Goal: Task Accomplishment & Management: Complete application form

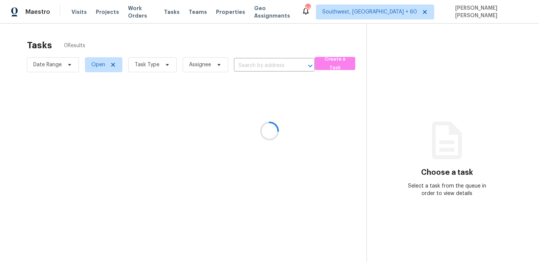
click at [409, 18] on div at bounding box center [269, 131] width 539 height 262
click at [342, 45] on div at bounding box center [269, 131] width 539 height 262
click at [157, 43] on div at bounding box center [269, 131] width 539 height 262
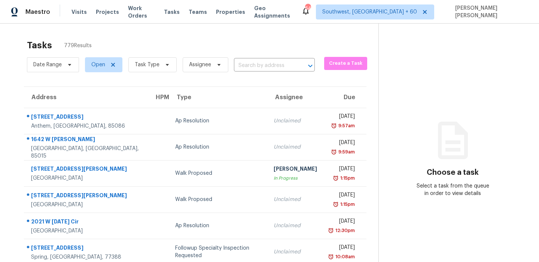
click at [138, 81] on section "Tasks 779 Results Date Range Open Task Type Assignee ​ Create a Task Address HP…" at bounding box center [195, 213] width 367 height 355
click at [154, 66] on span "Task Type" at bounding box center [147, 64] width 25 height 7
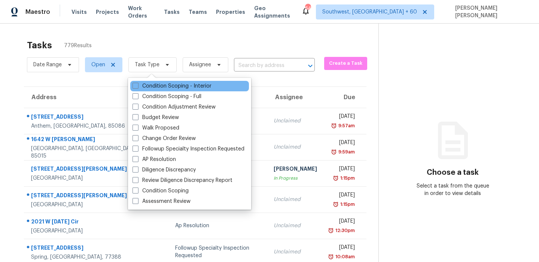
click at [147, 91] on div "Condition Scoping - Interior" at bounding box center [189, 86] width 119 height 10
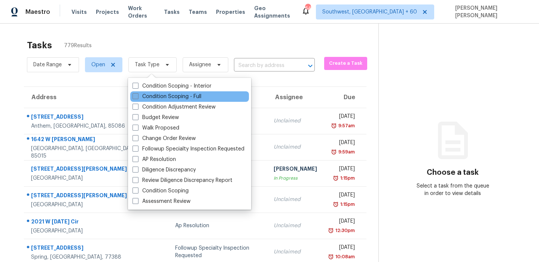
click at [142, 100] on label "Condition Scoping - Full" at bounding box center [167, 96] width 69 height 7
click at [137, 98] on input "Condition Scoping - Full" at bounding box center [135, 95] width 5 height 5
checkbox input "true"
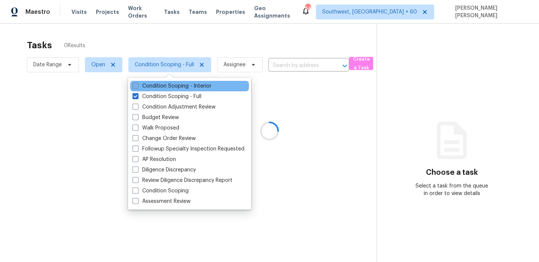
click at [153, 86] on label "Condition Scoping - Interior" at bounding box center [172, 85] width 79 height 7
click at [137, 86] on input "Condition Scoping - Interior" at bounding box center [135, 84] width 5 height 5
checkbox input "true"
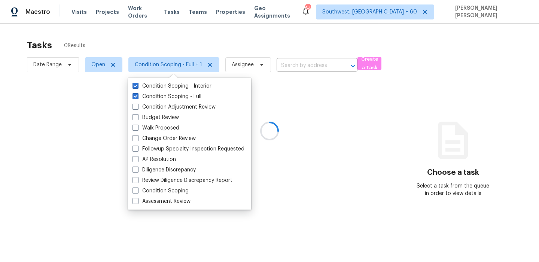
click at [147, 34] on div at bounding box center [269, 131] width 539 height 262
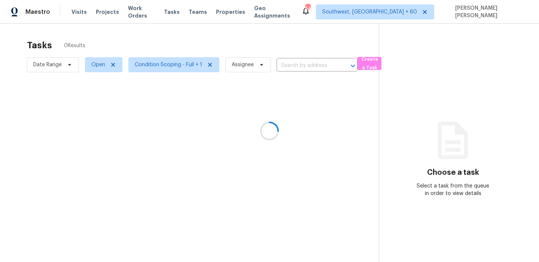
click at [95, 65] on div at bounding box center [269, 131] width 539 height 262
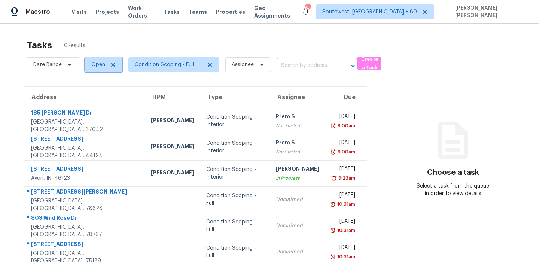
click at [95, 65] on span "Open" at bounding box center [98, 64] width 14 height 7
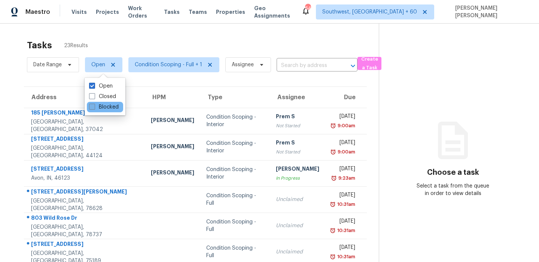
click at [99, 106] on label "Blocked" at bounding box center [104, 106] width 30 height 7
click at [94, 106] on input "Blocked" at bounding box center [91, 105] width 5 height 5
checkbox input "true"
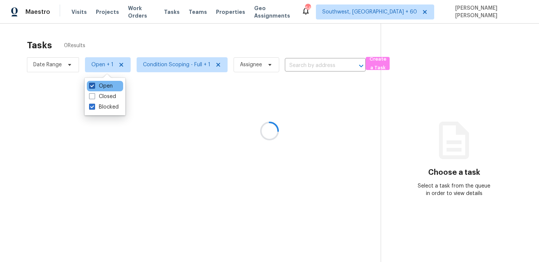
click at [102, 87] on label "Open" at bounding box center [101, 85] width 24 height 7
click at [94, 87] on input "Open" at bounding box center [91, 84] width 5 height 5
checkbox input "false"
click at [130, 35] on div at bounding box center [269, 131] width 539 height 262
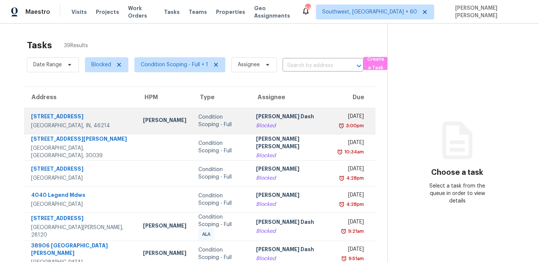
click at [293, 111] on td "Soumya Ranjan Dash Blocked" at bounding box center [291, 121] width 83 height 26
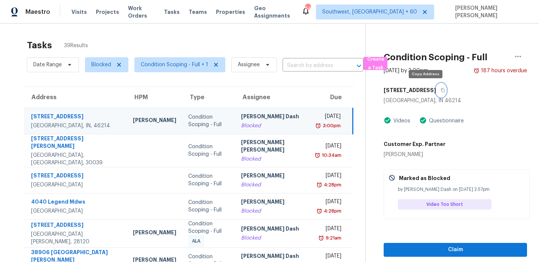
click at [441, 90] on icon "button" at bounding box center [443, 90] width 4 height 4
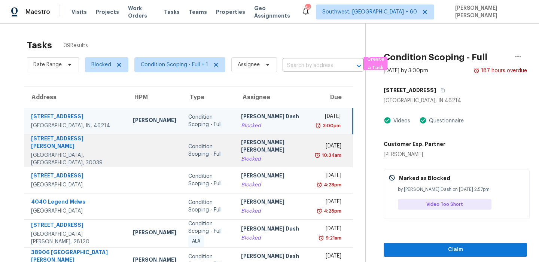
click at [235, 156] on td "Jishnu Manoj Blocked" at bounding box center [273, 150] width 76 height 33
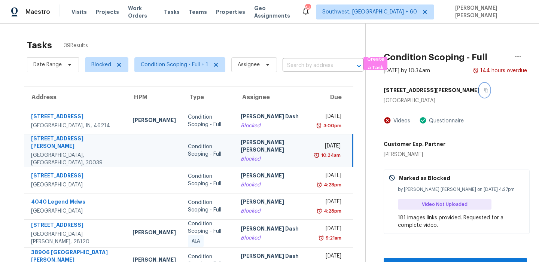
click at [480, 94] on button "button" at bounding box center [485, 90] width 10 height 13
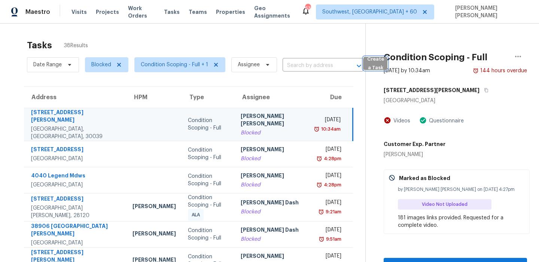
click at [374, 66] on span "Create a Task" at bounding box center [376, 63] width 16 height 17
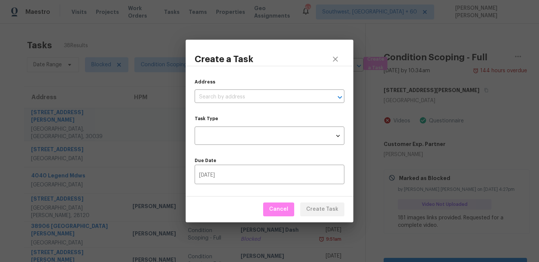
click at [212, 90] on div "Address ​" at bounding box center [270, 90] width 150 height 25
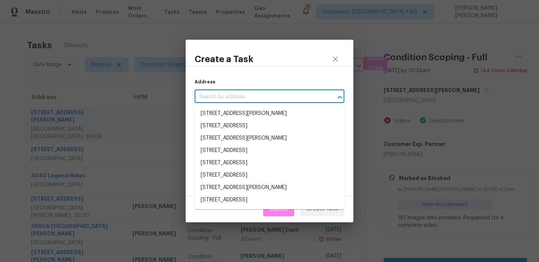
click at [212, 92] on input "text" at bounding box center [259, 97] width 129 height 12
paste input "5229 Grafton Dr, Charlotte, NC 28215"
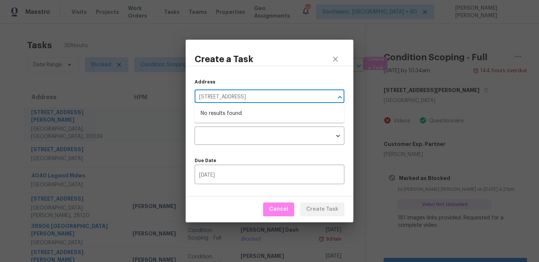
type input "5229 Grafton Dr, Charlotte, NC 28215"
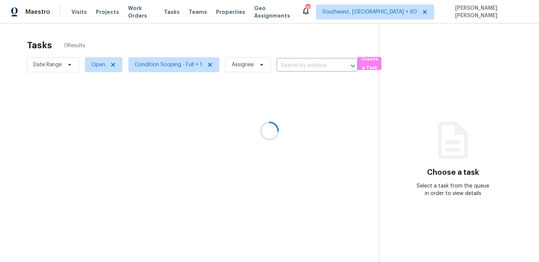
click at [264, 34] on div at bounding box center [269, 131] width 539 height 262
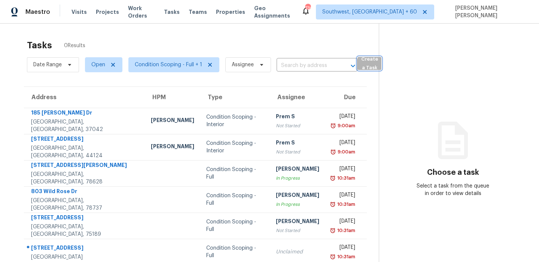
click at [378, 64] on button "Create a Task" at bounding box center [370, 63] width 24 height 13
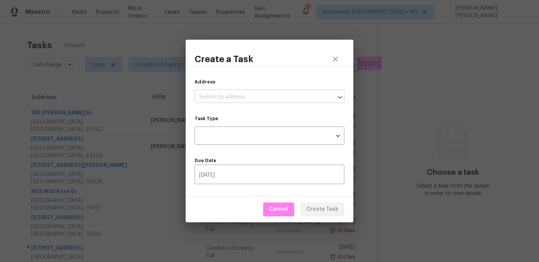
click at [257, 91] on input "text" at bounding box center [259, 97] width 129 height 12
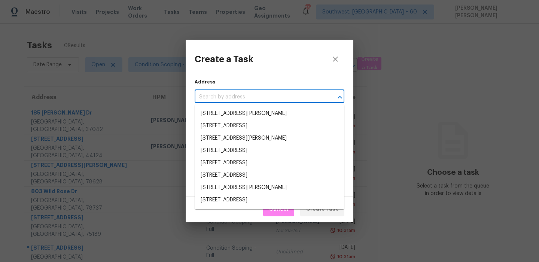
paste input "[STREET_ADDRESS]"
type input "[STREET_ADDRESS]"
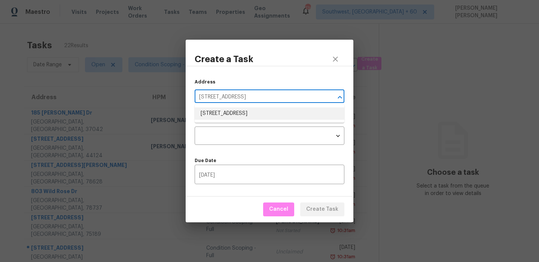
click at [248, 112] on li "5229 Grafton Dr, Charlotte, NC 28215" at bounding box center [270, 114] width 150 height 12
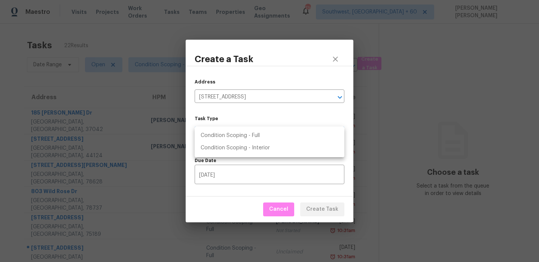
click at [240, 133] on body "Maestro Visits Projects Work Orders Tasks Teams Properties Geo Assignments 730 …" at bounding box center [269, 131] width 539 height 262
click at [254, 132] on li "Condition Scoping - Full" at bounding box center [270, 136] width 150 height 12
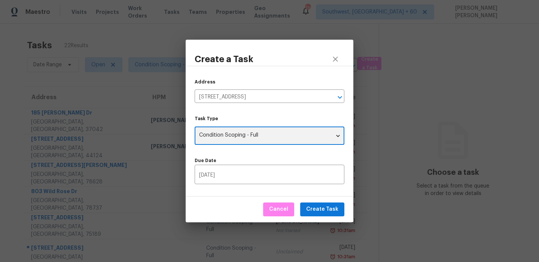
type input "virtual_full_assessment"
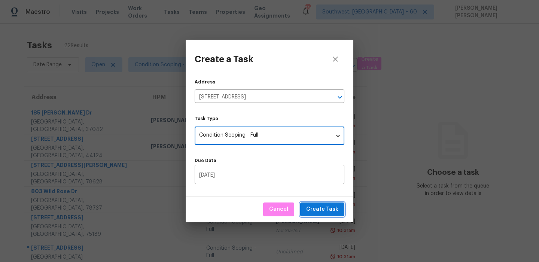
click at [309, 205] on span "Create Task" at bounding box center [322, 209] width 32 height 9
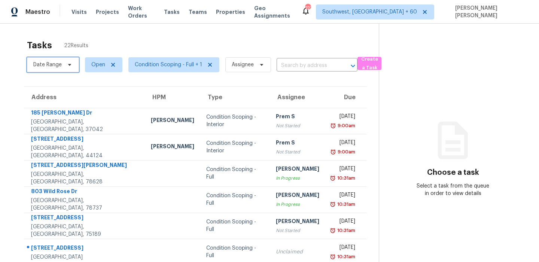
click at [65, 68] on span "Date Range" at bounding box center [53, 64] width 52 height 15
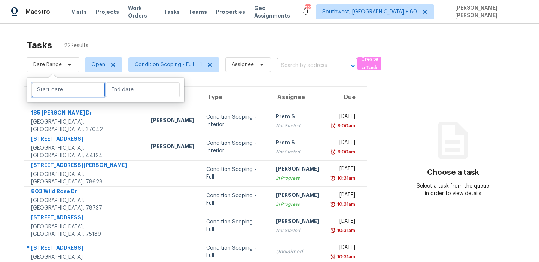
click at [64, 89] on input "text" at bounding box center [68, 89] width 74 height 15
select select "8"
select select "2025"
select select "9"
select select "2025"
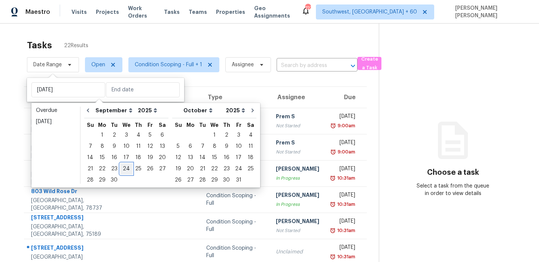
click at [123, 170] on div "24" at bounding box center [126, 169] width 12 height 10
type input "Wed, Sep 24"
click at [123, 170] on div "24" at bounding box center [126, 169] width 12 height 10
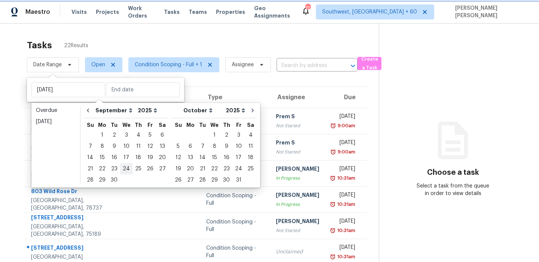
type input "Wed, Sep 24"
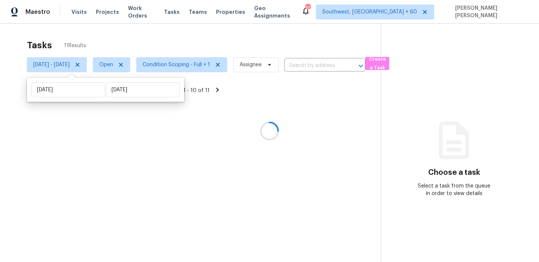
click at [197, 37] on div at bounding box center [269, 131] width 539 height 262
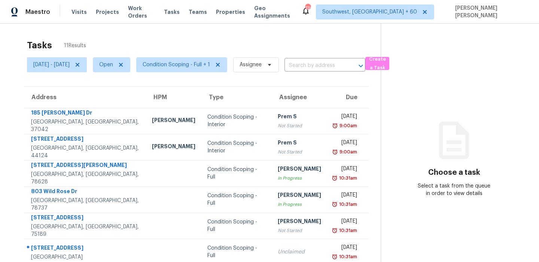
click at [218, 48] on div "Tasks 11 Results" at bounding box center [204, 45] width 354 height 19
click at [179, 62] on span "Condition Scoping - Full + 1" at bounding box center [176, 64] width 67 height 7
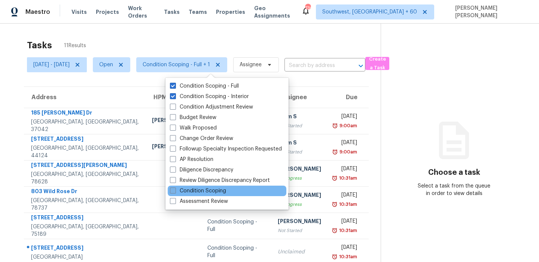
click at [191, 191] on label "Condition Scoping" at bounding box center [198, 190] width 56 height 7
click at [175, 191] on input "Condition Scoping" at bounding box center [172, 189] width 5 height 5
checkbox input "true"
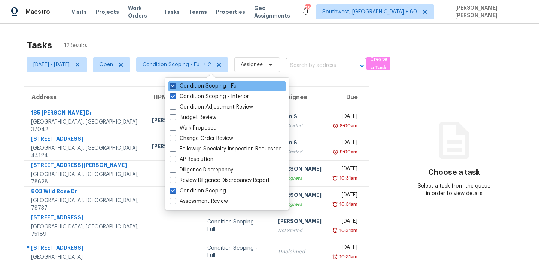
click at [194, 88] on label "Condition Scoping - Full" at bounding box center [204, 85] width 69 height 7
click at [175, 87] on input "Condition Scoping - Full" at bounding box center [172, 84] width 5 height 5
checkbox input "false"
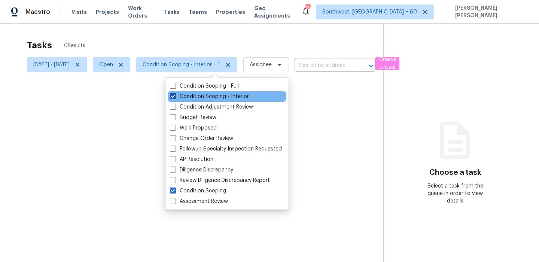
click at [187, 95] on label "Condition Scoping - Interior" at bounding box center [209, 96] width 79 height 7
click at [175, 95] on input "Condition Scoping - Interior" at bounding box center [172, 95] width 5 height 5
checkbox input "false"
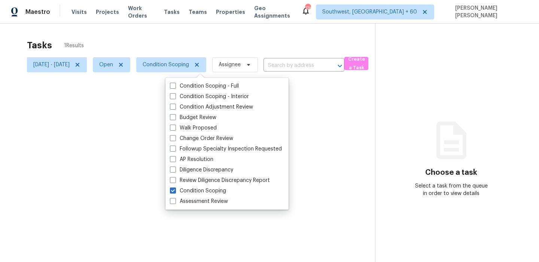
click at [224, 36] on div at bounding box center [269, 131] width 539 height 262
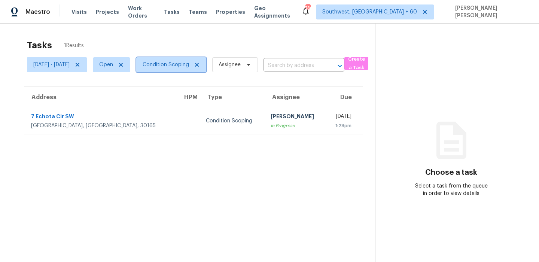
click at [189, 68] on span "Condition Scoping" at bounding box center [166, 64] width 46 height 7
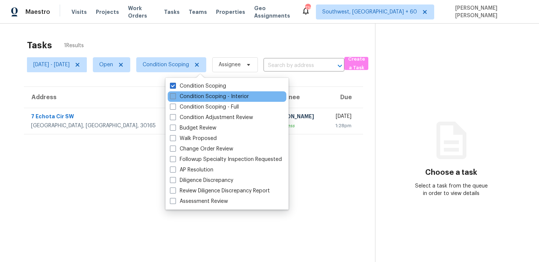
click at [187, 94] on label "Condition Scoping - Interior" at bounding box center [209, 96] width 79 height 7
click at [175, 94] on input "Condition Scoping - Interior" at bounding box center [172, 95] width 5 height 5
checkbox input "true"
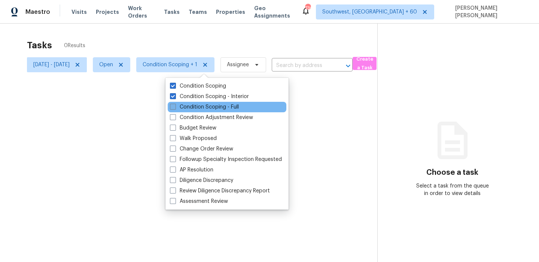
click at [184, 108] on label "Condition Scoping - Full" at bounding box center [204, 106] width 69 height 7
click at [175, 108] on input "Condition Scoping - Full" at bounding box center [172, 105] width 5 height 5
checkbox input "true"
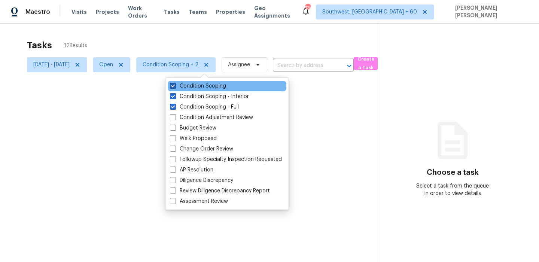
click at [192, 90] on label "Condition Scoping" at bounding box center [198, 85] width 56 height 7
click at [175, 87] on input "Condition Scoping" at bounding box center [172, 84] width 5 height 5
checkbox input "false"
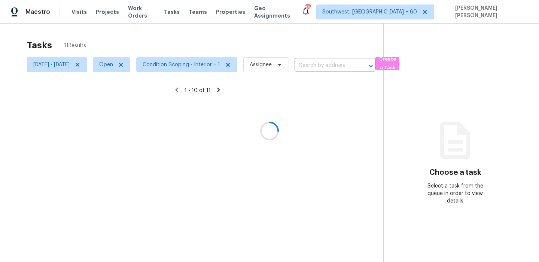
click at [209, 41] on div at bounding box center [269, 131] width 539 height 262
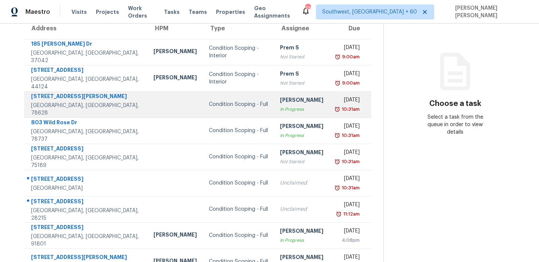
scroll to position [128, 0]
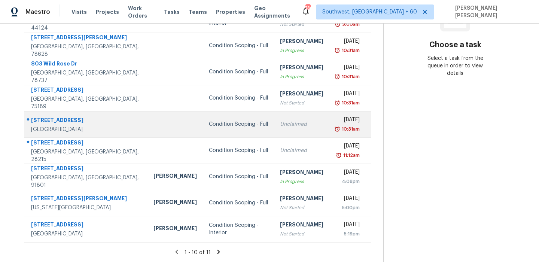
click at [78, 117] on div "[STREET_ADDRESS]" at bounding box center [86, 121] width 111 height 9
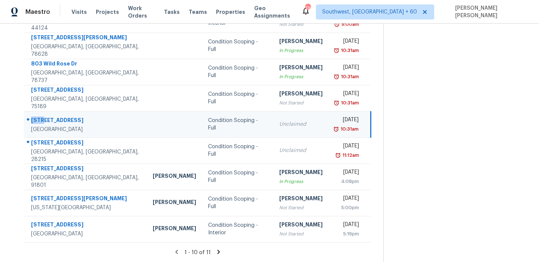
click at [78, 117] on div "[STREET_ADDRESS]" at bounding box center [86, 121] width 110 height 9
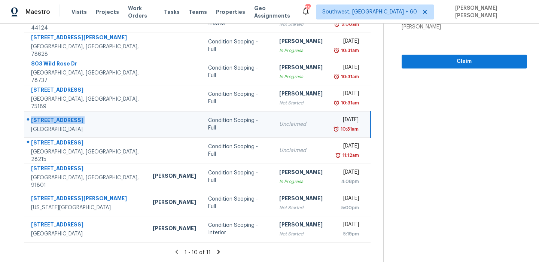
copy div "[STREET_ADDRESS]"
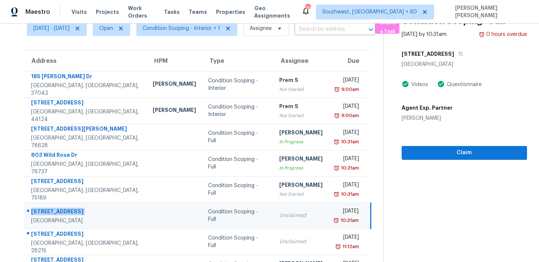
scroll to position [15, 0]
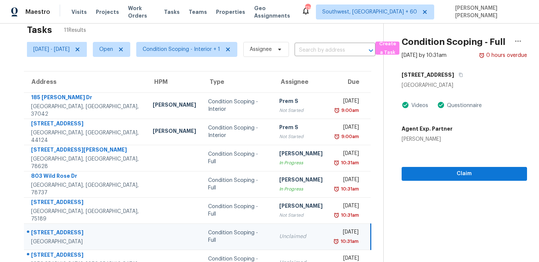
click at [472, 82] on div "[STREET_ADDRESS]" at bounding box center [465, 74] width 126 height 13
click at [465, 82] on button "button" at bounding box center [459, 74] width 10 height 13
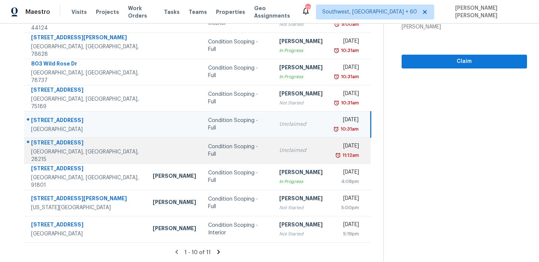
click at [62, 145] on div "[STREET_ADDRESS]" at bounding box center [86, 143] width 110 height 9
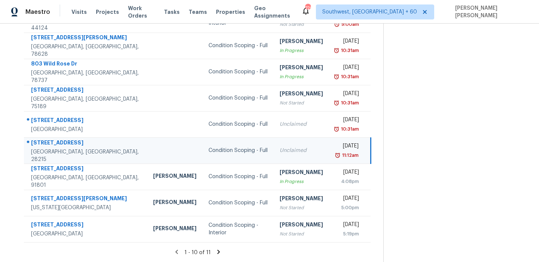
click at [62, 145] on div "[STREET_ADDRESS]" at bounding box center [86, 143] width 110 height 9
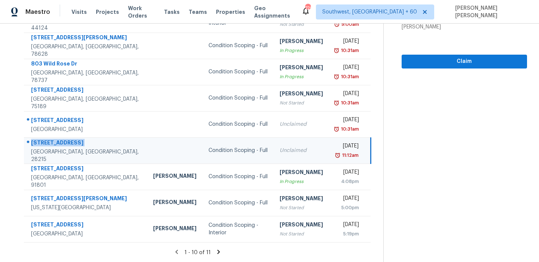
copy div "[STREET_ADDRESS]"
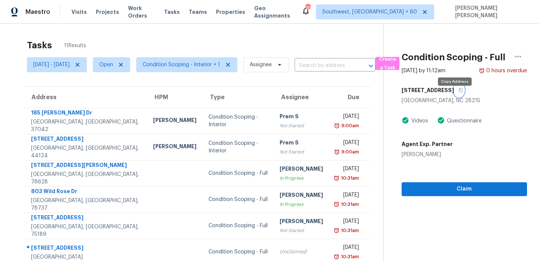
click at [459, 93] on icon "button" at bounding box center [461, 90] width 4 height 4
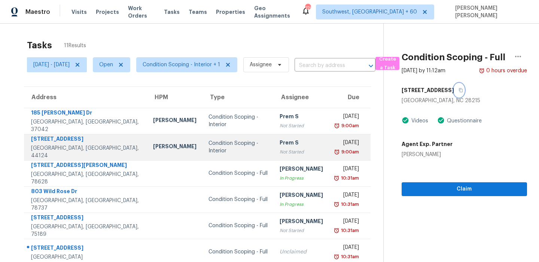
scroll to position [128, 0]
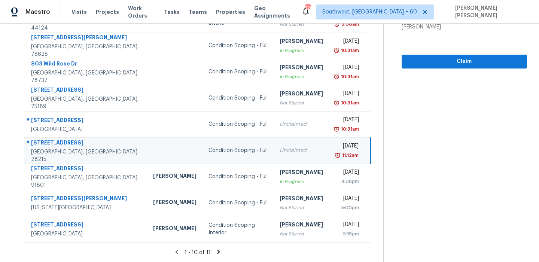
click at [220, 256] on section "Tasks 11 Results Wed, Sep 24 - Wed, Sep 24 Open Condition Scoping - Interior + …" at bounding box center [198, 85] width 372 height 355
click at [220, 253] on icon at bounding box center [219, 252] width 3 height 4
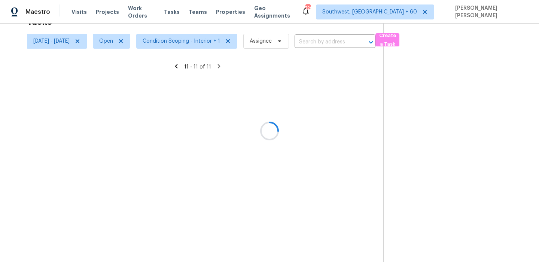
scroll to position [24, 0]
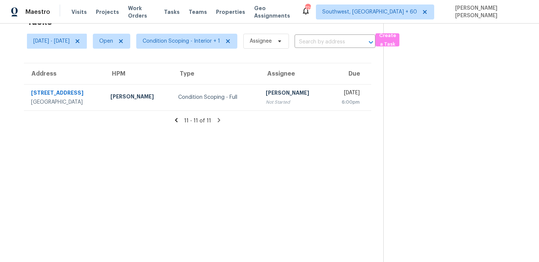
click at [178, 119] on icon at bounding box center [176, 120] width 3 height 4
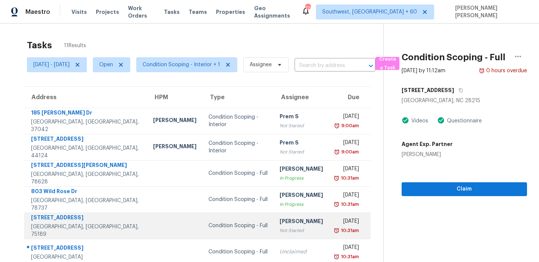
scroll to position [128, 0]
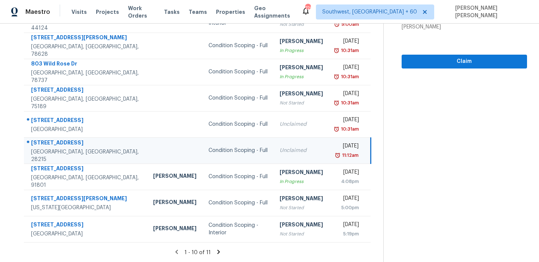
click at [147, 152] on td at bounding box center [174, 150] width 55 height 26
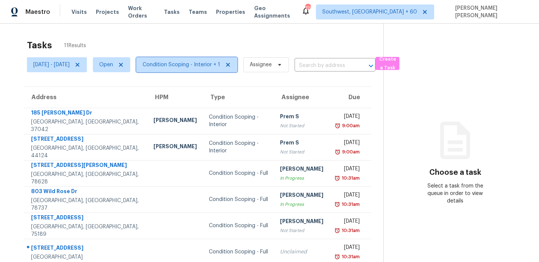
click at [176, 71] on span "Condition Scoping - Interior + 1" at bounding box center [186, 64] width 101 height 15
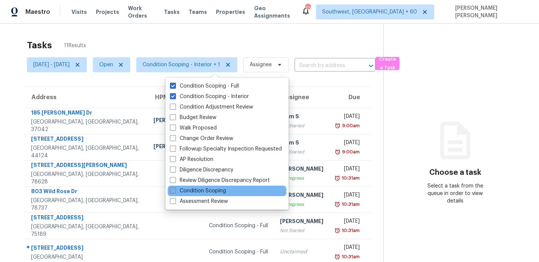
click at [206, 191] on label "Condition Scoping" at bounding box center [198, 190] width 56 height 7
click at [175, 191] on input "Condition Scoping" at bounding box center [172, 189] width 5 height 5
checkbox input "true"
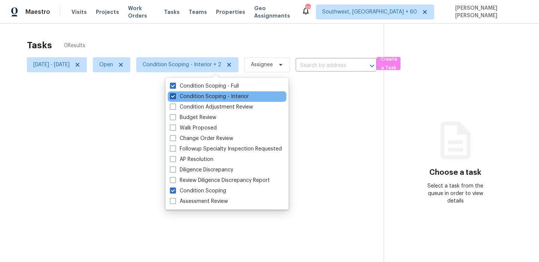
click at [198, 94] on label "Condition Scoping - Interior" at bounding box center [209, 96] width 79 height 7
click at [175, 94] on input "Condition Scoping - Interior" at bounding box center [172, 95] width 5 height 5
checkbox input "false"
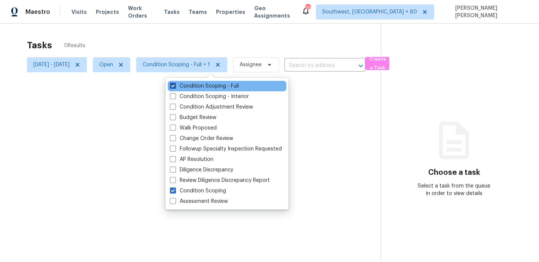
click at [202, 87] on label "Condition Scoping - Full" at bounding box center [204, 85] width 69 height 7
click at [175, 87] on input "Condition Scoping - Full" at bounding box center [172, 84] width 5 height 5
checkbox input "false"
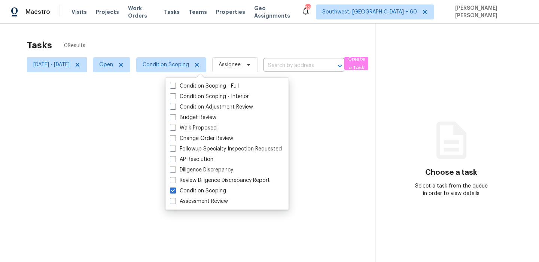
click at [215, 55] on div at bounding box center [269, 131] width 539 height 262
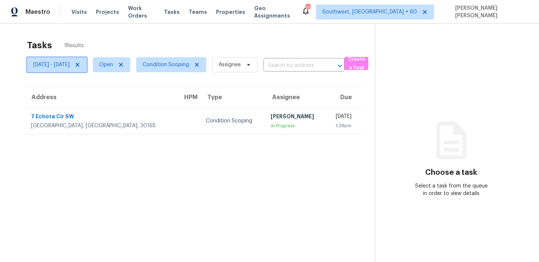
click at [87, 61] on span "[DATE] - [DATE]" at bounding box center [57, 64] width 60 height 15
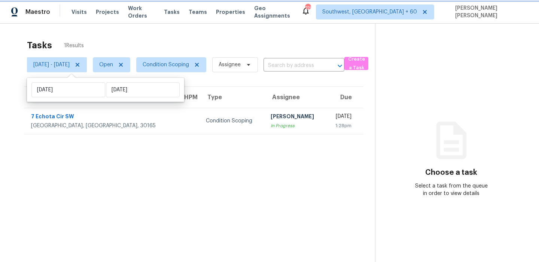
click at [79, 63] on icon at bounding box center [78, 65] width 4 height 4
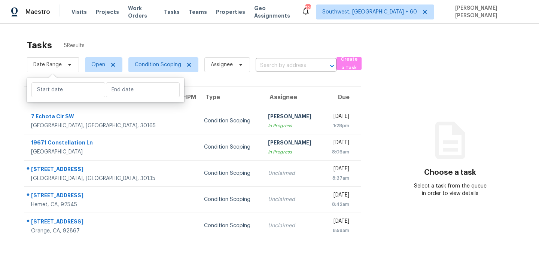
click at [200, 43] on div "Tasks 5 Results" at bounding box center [200, 45] width 346 height 19
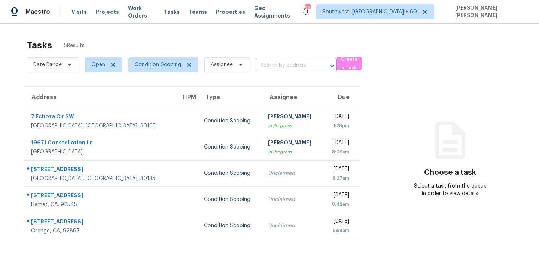
click at [214, 40] on div "Tasks 5 Results" at bounding box center [200, 45] width 346 height 19
click at [227, 48] on div "Tasks 5 Results" at bounding box center [200, 45] width 346 height 19
click at [97, 68] on span "Open" at bounding box center [98, 64] width 14 height 7
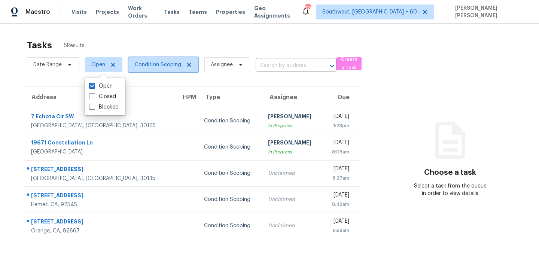
click at [143, 66] on span "Condition Scoping" at bounding box center [158, 64] width 46 height 7
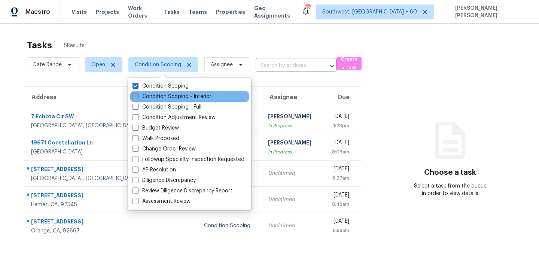
click at [152, 96] on label "Condition Scoping - Interior" at bounding box center [172, 96] width 79 height 7
click at [137, 96] on input "Condition Scoping - Interior" at bounding box center [135, 95] width 5 height 5
checkbox input "true"
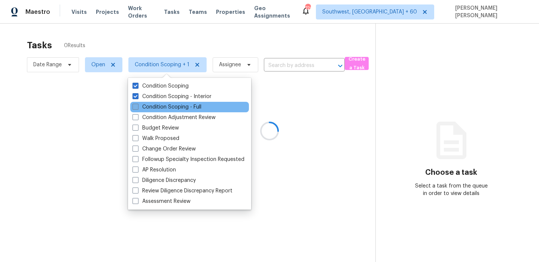
click at [145, 109] on label "Condition Scoping - Full" at bounding box center [167, 106] width 69 height 7
click at [137, 108] on input "Condition Scoping - Full" at bounding box center [135, 105] width 5 height 5
checkbox input "true"
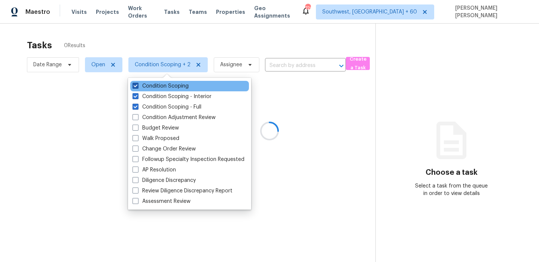
click at [154, 88] on label "Condition Scoping" at bounding box center [161, 85] width 56 height 7
click at [137, 87] on input "Condition Scoping" at bounding box center [135, 84] width 5 height 5
checkbox input "false"
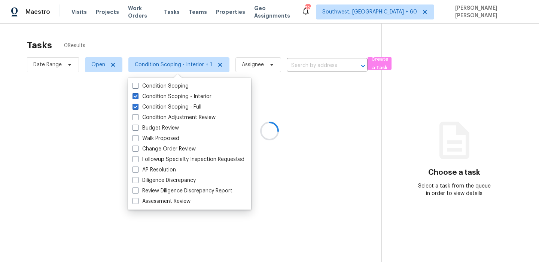
click at [163, 42] on div at bounding box center [269, 131] width 539 height 262
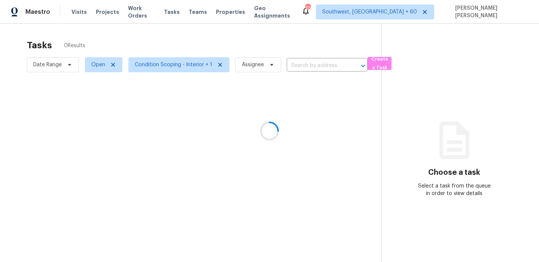
click at [163, 42] on div at bounding box center [269, 131] width 539 height 262
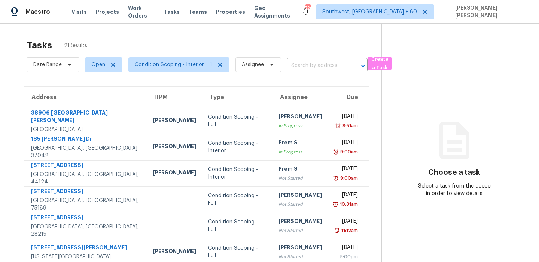
click at [271, 44] on div "Tasks 21 Results" at bounding box center [204, 45] width 355 height 19
click at [288, 33] on div "Tasks 21 Results Date Range Open Condition Scoping - Interior + 1 Assignee ​ Cr…" at bounding box center [269, 207] width 539 height 367
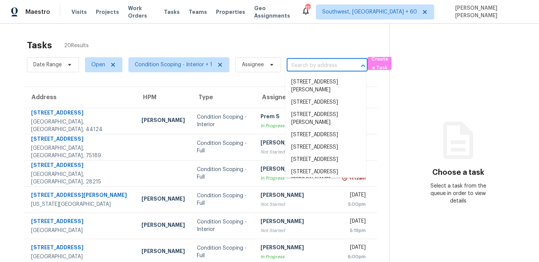
click at [306, 71] on input "text" at bounding box center [317, 66] width 60 height 12
paste input "11030 Garvey Ave, El Monte, CA 91733"
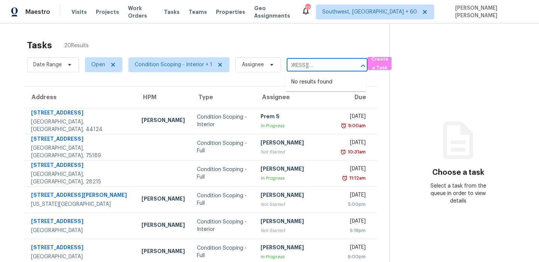
type input "11030 Garvey Ave, El Monte, CA 91733"
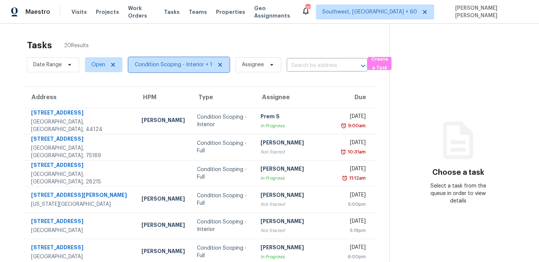
click at [154, 68] on span "Condition Scoping - Interior + 1" at bounding box center [174, 64] width 78 height 7
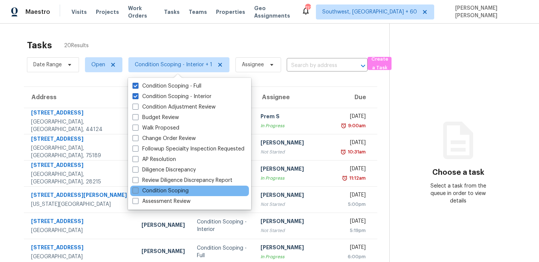
click at [154, 191] on label "Condition Scoping" at bounding box center [161, 190] width 56 height 7
click at [137, 191] on input "Condition Scoping" at bounding box center [135, 189] width 5 height 5
checkbox input "true"
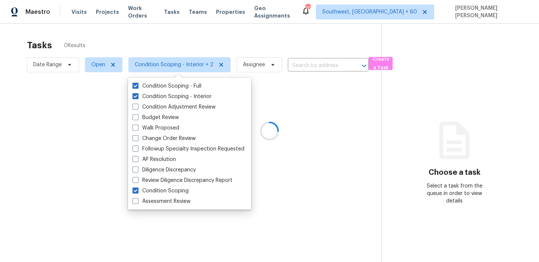
click at [165, 45] on div at bounding box center [269, 131] width 539 height 262
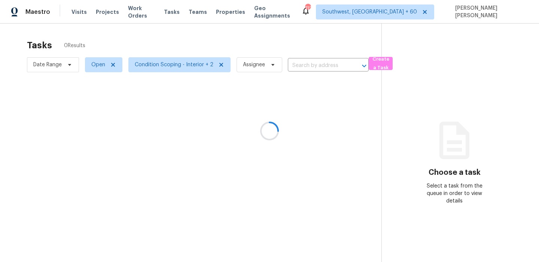
click at [41, 65] on div at bounding box center [269, 131] width 539 height 262
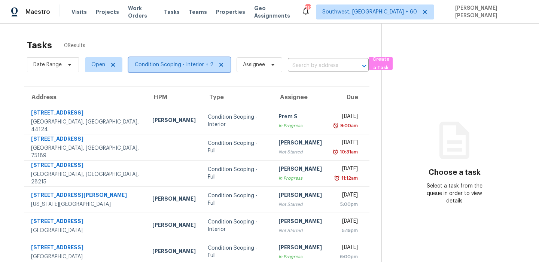
click at [176, 63] on span "Condition Scoping - Interior + 2" at bounding box center [174, 64] width 79 height 7
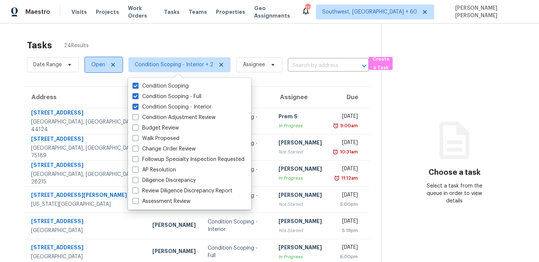
click at [94, 70] on span "Open" at bounding box center [103, 64] width 37 height 15
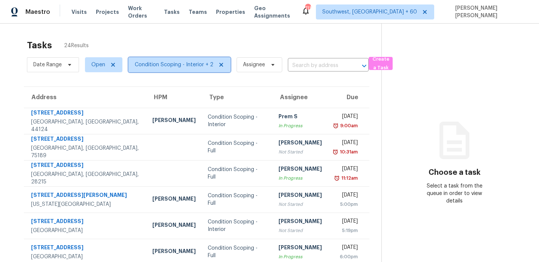
click at [162, 68] on span "Condition Scoping - Interior + 2" at bounding box center [174, 64] width 79 height 7
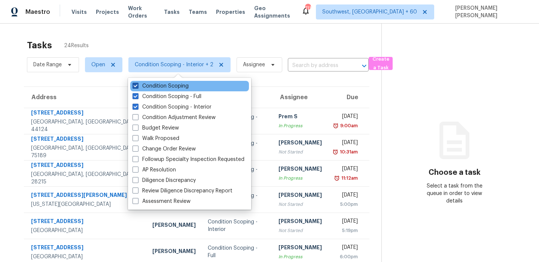
click at [166, 84] on label "Condition Scoping" at bounding box center [161, 85] width 56 height 7
click at [137, 84] on input "Condition Scoping" at bounding box center [135, 84] width 5 height 5
checkbox input "false"
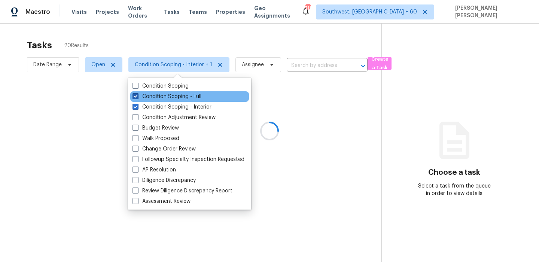
click at [161, 95] on label "Condition Scoping - Full" at bounding box center [167, 96] width 69 height 7
click at [137, 95] on input "Condition Scoping - Full" at bounding box center [135, 95] width 5 height 5
checkbox input "false"
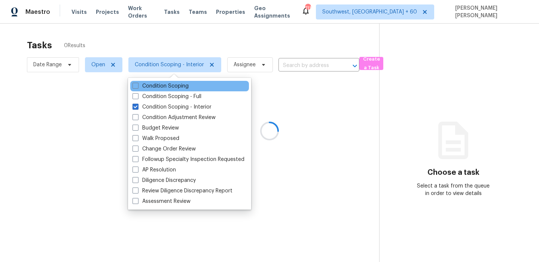
click at [163, 90] on div "Condition Scoping" at bounding box center [189, 86] width 119 height 10
click at [164, 86] on label "Condition Scoping" at bounding box center [161, 85] width 56 height 7
click at [137, 86] on input "Condition Scoping" at bounding box center [135, 84] width 5 height 5
checkbox input "true"
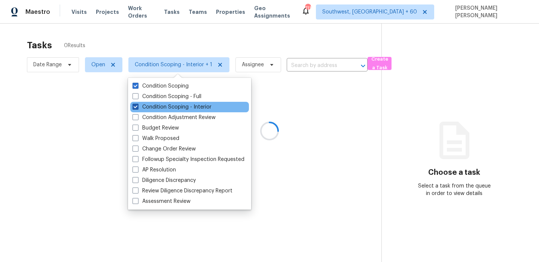
click at [154, 107] on label "Condition Scoping - Interior" at bounding box center [172, 106] width 79 height 7
click at [137, 107] on input "Condition Scoping - Interior" at bounding box center [135, 105] width 5 height 5
checkbox input "false"
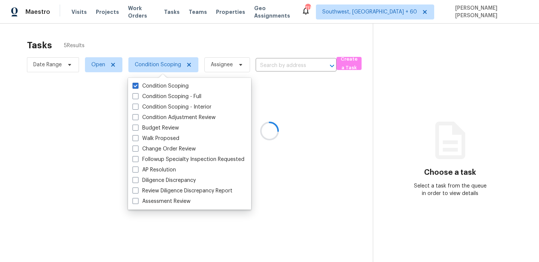
click at [161, 25] on div at bounding box center [269, 131] width 539 height 262
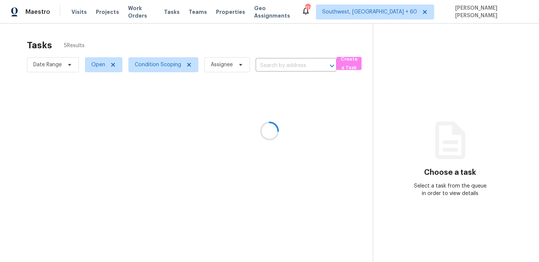
click at [100, 60] on div at bounding box center [269, 131] width 539 height 262
click at [92, 66] on div at bounding box center [269, 131] width 539 height 262
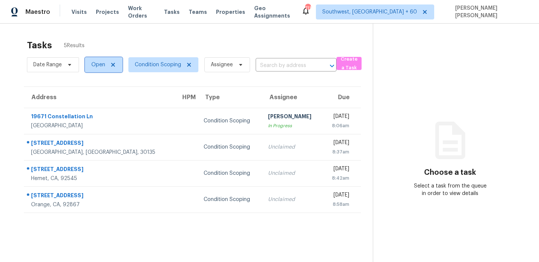
click at [92, 66] on span "Open" at bounding box center [98, 64] width 14 height 7
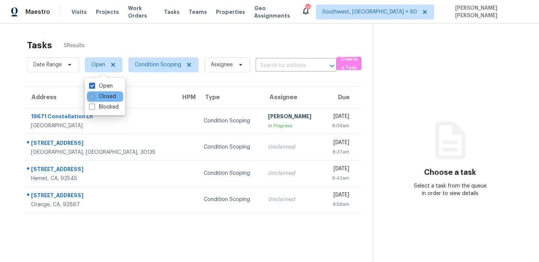
click at [99, 96] on label "Closed" at bounding box center [102, 96] width 27 height 7
click at [94, 96] on input "Closed" at bounding box center [91, 95] width 5 height 5
checkbox input "true"
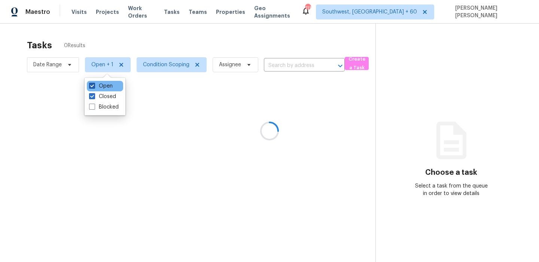
click at [103, 87] on label "Open" at bounding box center [101, 85] width 24 height 7
click at [94, 87] on input "Open" at bounding box center [91, 84] width 5 height 5
checkbox input "false"
click at [148, 38] on div at bounding box center [269, 131] width 539 height 262
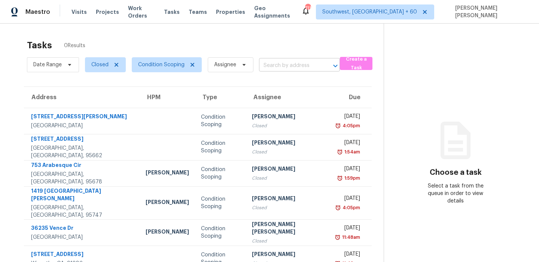
click at [291, 67] on input "text" at bounding box center [289, 66] width 60 height 12
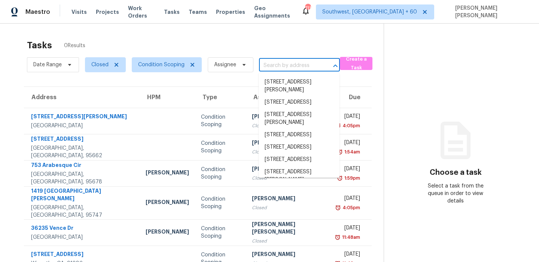
paste input "11030 Garvey Ave, El Monte, CA 91733"
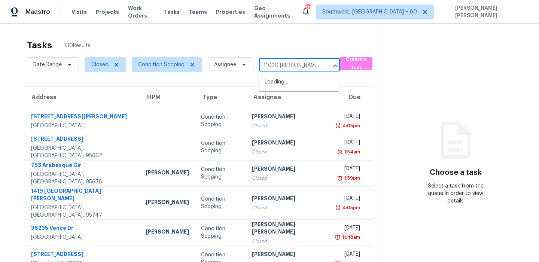
type input "11030 Garvey"
click at [43, 64] on span "Date Range" at bounding box center [47, 64] width 28 height 7
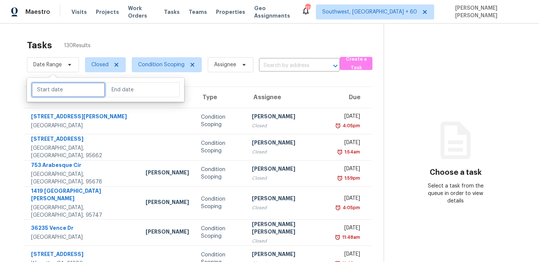
click at [50, 94] on input "text" at bounding box center [68, 89] width 74 height 15
select select "8"
select select "2025"
select select "9"
select select "2025"
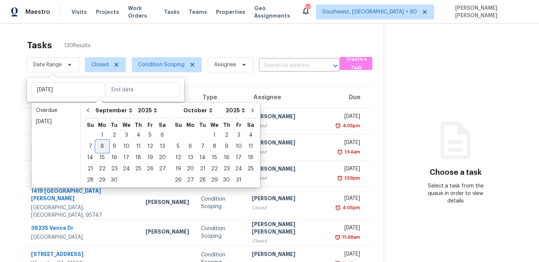
click at [102, 145] on div "8" at bounding box center [102, 146] width 12 height 10
type input "Mon, Sep 08"
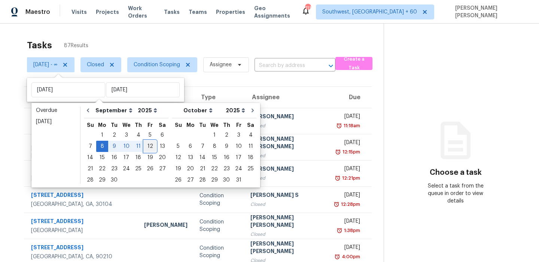
click at [149, 149] on div "12" at bounding box center [150, 146] width 12 height 10
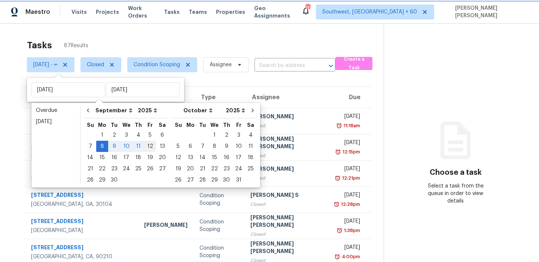
type input "Fri, Sep 12"
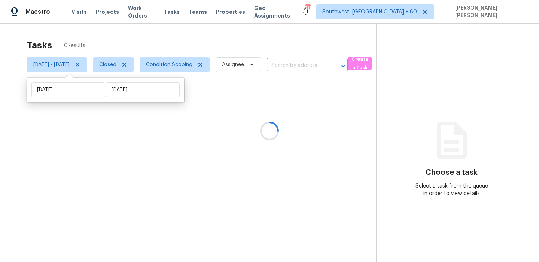
click at [235, 36] on div "Tasks 0 Results" at bounding box center [202, 45] width 350 height 19
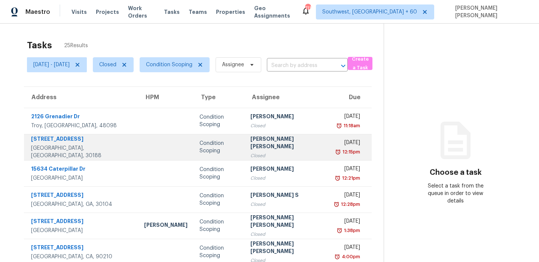
scroll to position [128, 0]
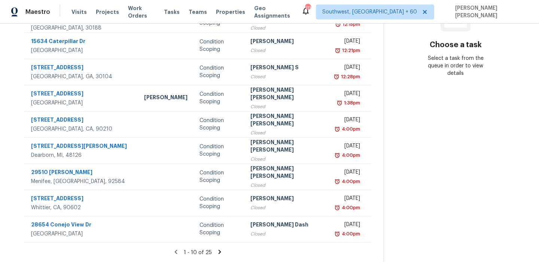
click at [220, 253] on icon at bounding box center [220, 252] width 7 height 7
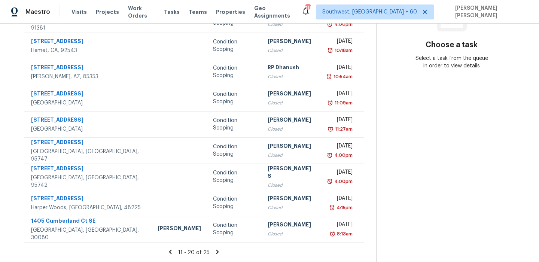
click at [219, 253] on icon at bounding box center [218, 252] width 3 height 4
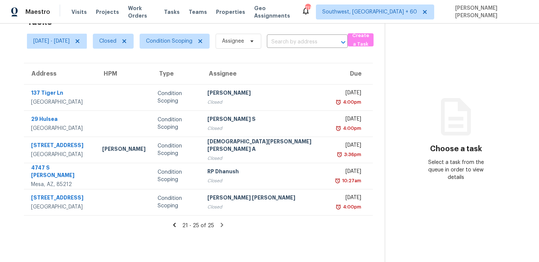
scroll to position [0, 0]
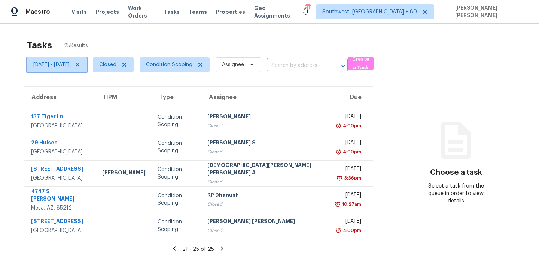
click at [75, 70] on span "Mon, Sep 08 - Fri, Sep 12" at bounding box center [57, 64] width 60 height 15
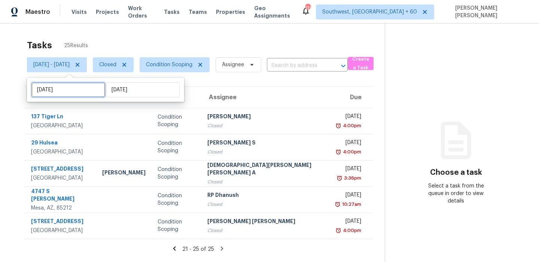
click at [70, 91] on input "Mon, Sep 08" at bounding box center [68, 89] width 74 height 15
select select "8"
select select "2025"
select select "9"
select select "2025"
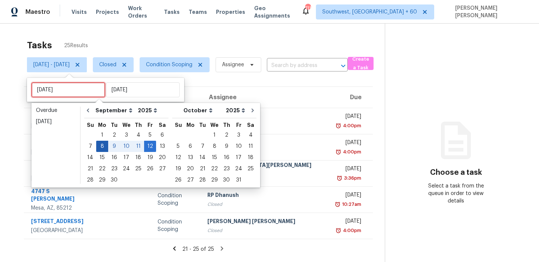
type input "Sun, Sep 07"
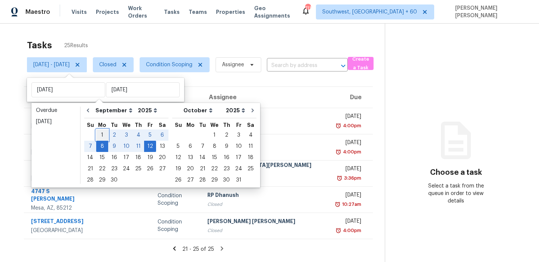
click at [103, 135] on div "1" at bounding box center [102, 135] width 12 height 10
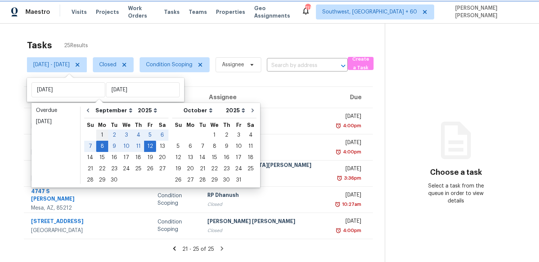
type input "Mon, Sep 01"
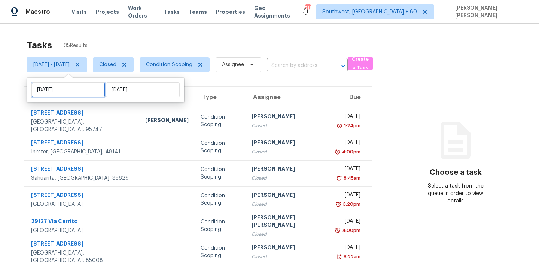
click at [72, 90] on input "Mon, Sep 01" at bounding box center [68, 89] width 74 height 15
select select "8"
select select "2025"
select select "9"
select select "2025"
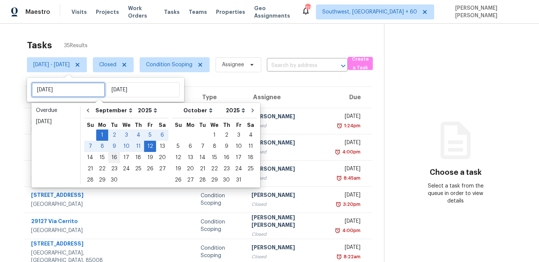
type input "Tue, Sep 16"
click at [99, 155] on div "15" at bounding box center [102, 157] width 12 height 10
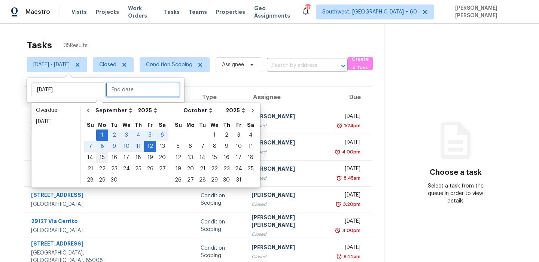
type input "Mon, Sep 15"
type input "Fri, Sep 12"
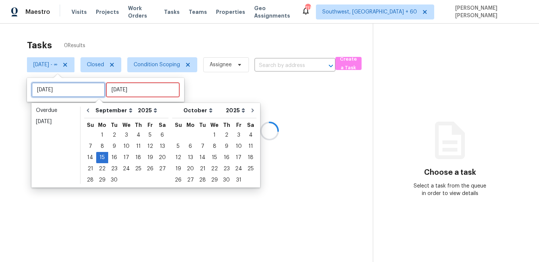
type input "Tue, Sep 09"
type input "Mon, Sep 15"
type input "Thu, Sep 04"
type input "Mon, Sep 15"
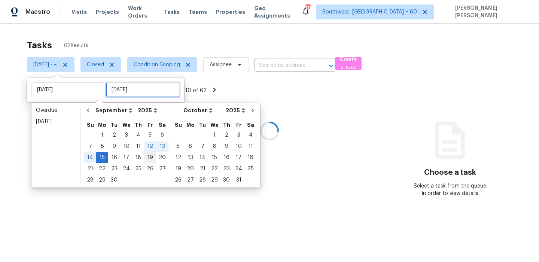
type input "Mon, Sep 15"
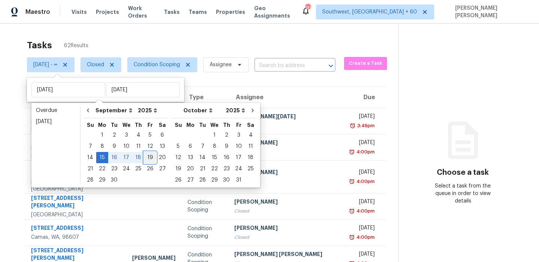
click at [149, 159] on div "19" at bounding box center [150, 157] width 12 height 10
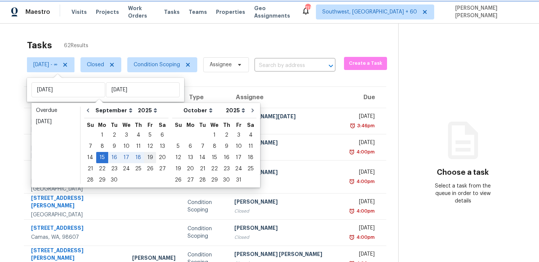
type input "Fri, Sep 19"
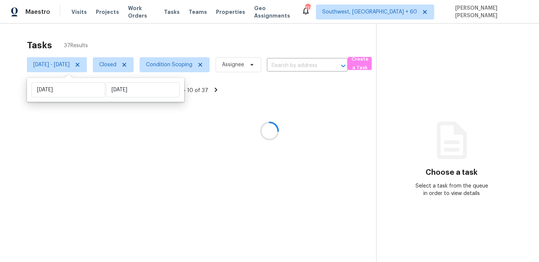
click at [218, 46] on div at bounding box center [269, 131] width 539 height 262
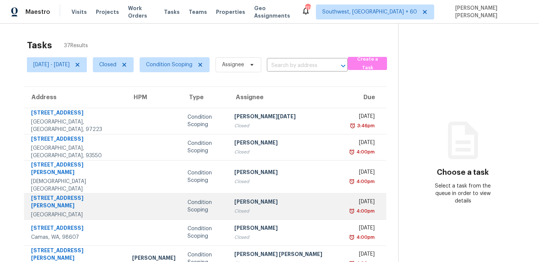
click at [182, 193] on td "Condition Scoping" at bounding box center [205, 206] width 47 height 26
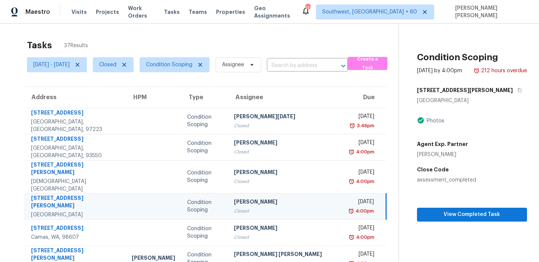
click at [284, 200] on div "Sakthivel Chandran" at bounding box center [286, 202] width 105 height 9
click at [435, 215] on span "View Completed Task" at bounding box center [472, 214] width 98 height 9
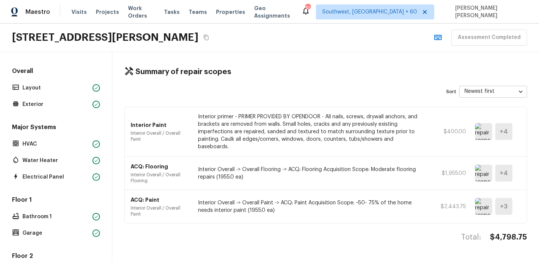
click at [314, 16] on div "Maestro Visits Projects Work Orders Tasks Teams Properties Geo Assignments 708 …" at bounding box center [269, 12] width 539 height 24
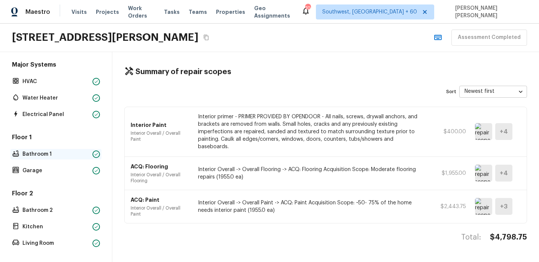
click at [40, 157] on p "Bathroom 1" at bounding box center [55, 154] width 67 height 7
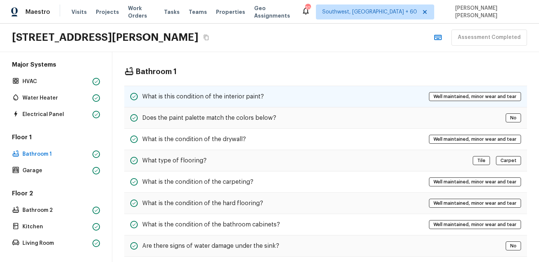
click at [271, 87] on div "What is this condition of the interior paint? Well maintained, minor wear and t…" at bounding box center [325, 97] width 403 height 22
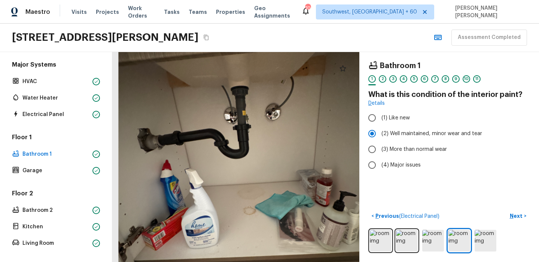
drag, startPoint x: 236, startPoint y: 173, endPoint x: 246, endPoint y: 196, distance: 24.5
click at [246, 196] on div at bounding box center [246, 170] width 400 height 340
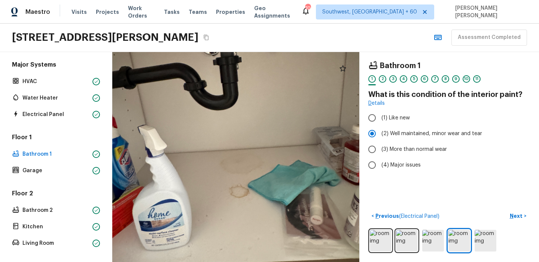
drag, startPoint x: 212, startPoint y: 166, endPoint x: 222, endPoint y: 180, distance: 18.0
click at [222, 181] on div at bounding box center [233, 128] width 626 height 532
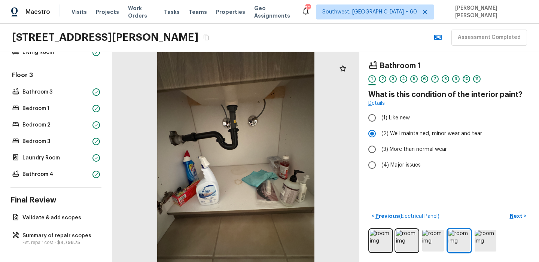
scroll to position [0, 0]
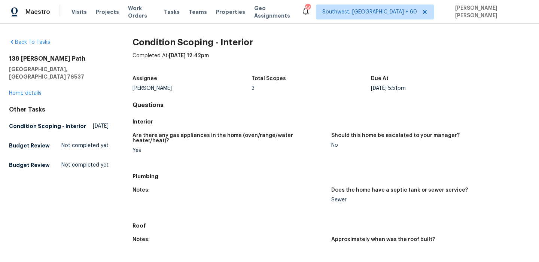
scroll to position [78, 0]
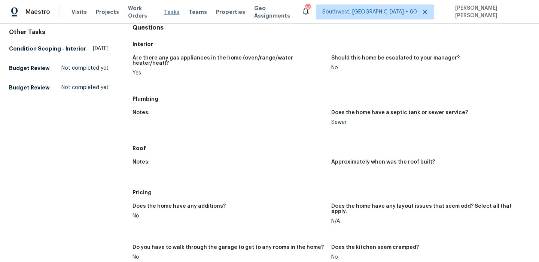
click at [170, 12] on span "Tasks" at bounding box center [172, 11] width 16 height 5
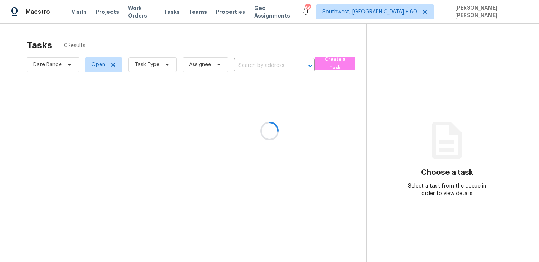
click at [140, 64] on div at bounding box center [269, 131] width 539 height 262
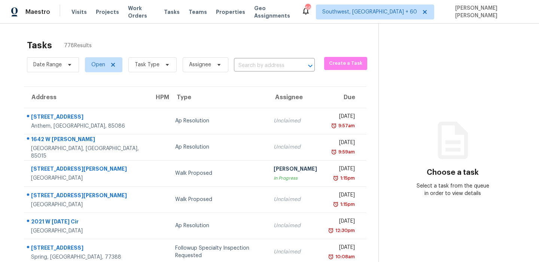
click at [321, 35] on div "Tasks 778 Results Date Range Open Task Type Assignee ​ Create a Task Address HP…" at bounding box center [269, 207] width 539 height 367
click at [150, 63] on span "Task Type" at bounding box center [147, 64] width 25 height 7
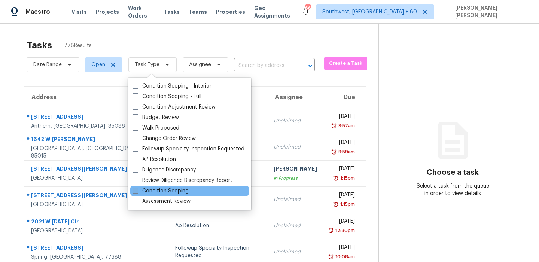
click at [170, 191] on label "Condition Scoping" at bounding box center [161, 190] width 56 height 7
click at [137, 191] on input "Condition Scoping" at bounding box center [135, 189] width 5 height 5
checkbox input "true"
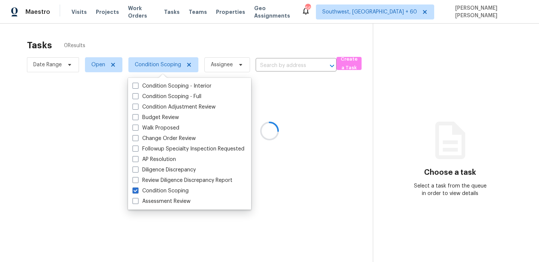
click at [202, 38] on div at bounding box center [269, 131] width 539 height 262
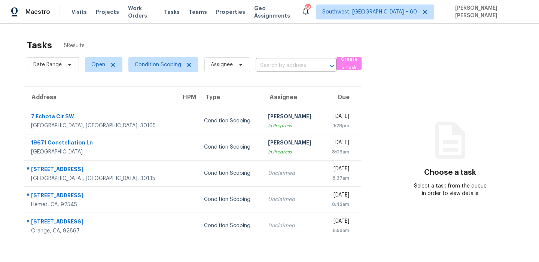
click at [202, 38] on div "Tasks 5 Results" at bounding box center [200, 45] width 346 height 19
click at [89, 69] on span "Open" at bounding box center [103, 64] width 37 height 15
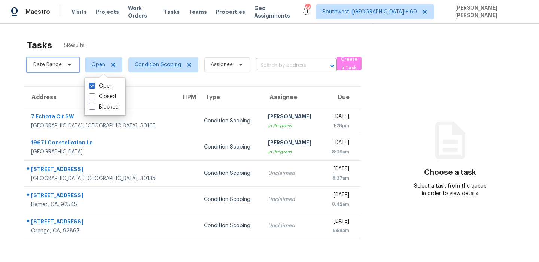
click at [51, 71] on span "Date Range" at bounding box center [53, 64] width 52 height 15
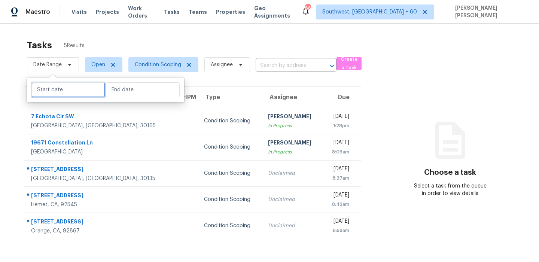
click at [55, 94] on input "text" at bounding box center [68, 89] width 74 height 15
select select "8"
select select "2025"
select select "9"
select select "2025"
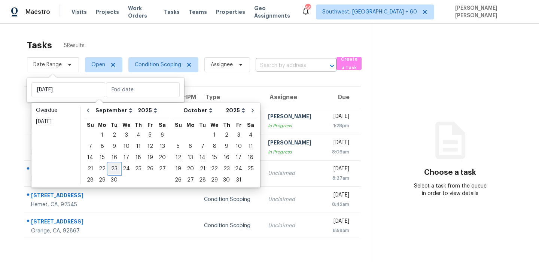
click at [112, 168] on div "23" at bounding box center [114, 169] width 12 height 10
type input "[DATE]"
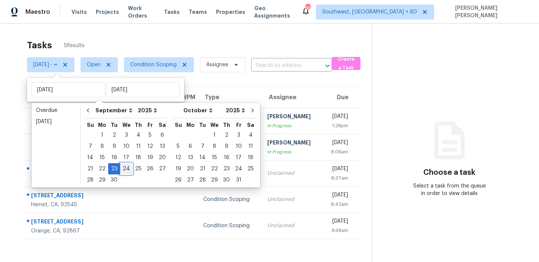
click at [126, 170] on div "24" at bounding box center [126, 169] width 12 height 10
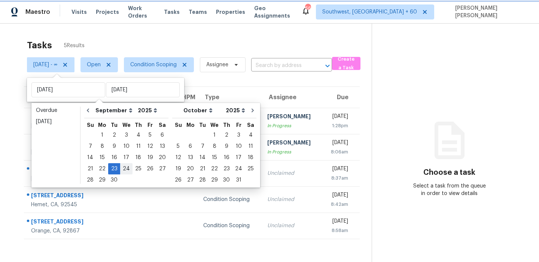
type input "[DATE]"
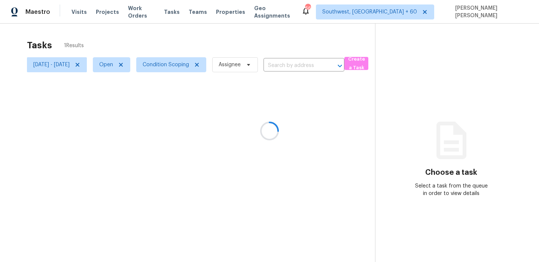
click at [235, 31] on div at bounding box center [269, 131] width 539 height 262
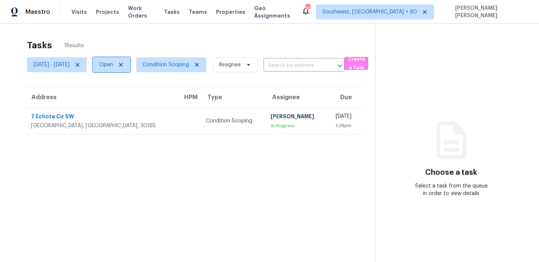
click at [113, 66] on span "Open" at bounding box center [106, 64] width 14 height 7
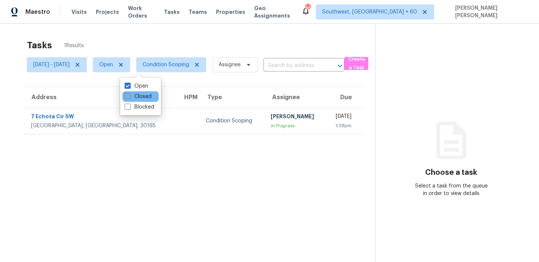
click at [127, 100] on label "Closed" at bounding box center [138, 96] width 27 height 7
click at [127, 98] on input "Closed" at bounding box center [127, 95] width 5 height 5
checkbox input "true"
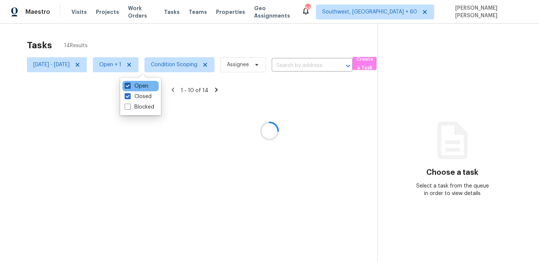
click at [138, 87] on label "Open" at bounding box center [137, 85] width 24 height 7
click at [130, 87] on input "Open" at bounding box center [127, 84] width 5 height 5
checkbox input "false"
click at [179, 51] on div at bounding box center [269, 131] width 539 height 262
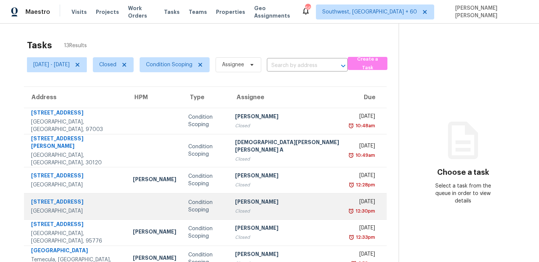
scroll to position [128, 0]
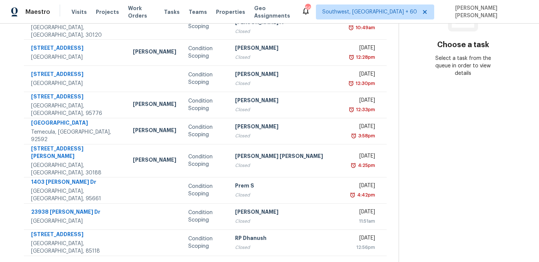
click at [226, 262] on icon at bounding box center [227, 265] width 3 height 4
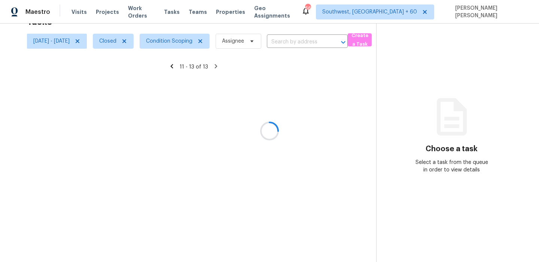
scroll to position [24, 0]
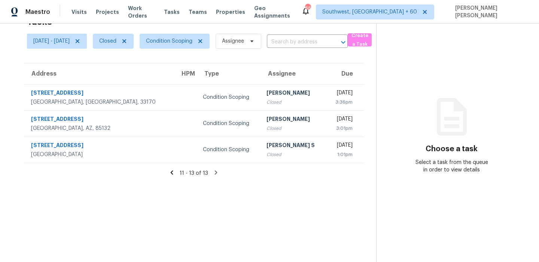
click at [175, 173] on icon at bounding box center [172, 172] width 7 height 7
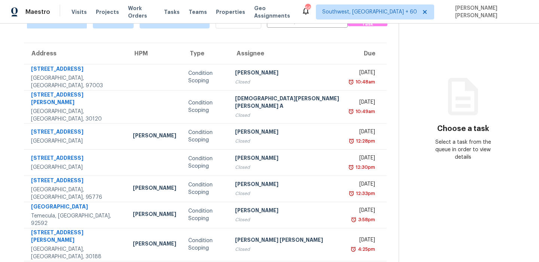
scroll to position [0, 0]
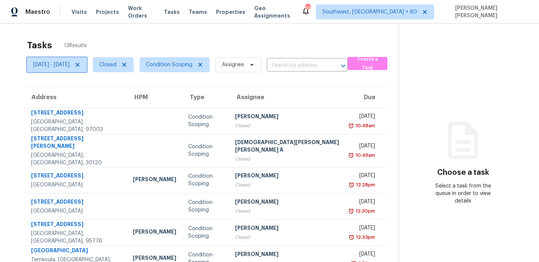
click at [66, 59] on span "[DATE] - [DATE]" at bounding box center [57, 64] width 60 height 15
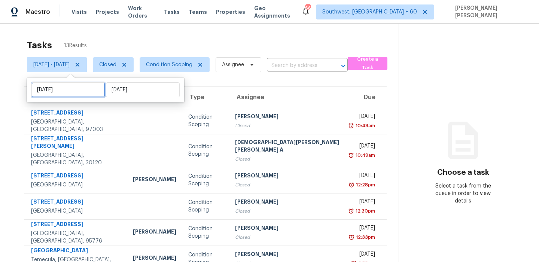
select select "8"
select select "2025"
select select "9"
select select "2025"
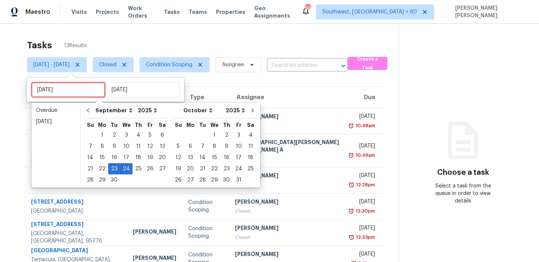
click at [66, 89] on input "[DATE]" at bounding box center [68, 89] width 74 height 15
click at [104, 171] on div "22" at bounding box center [102, 169] width 12 height 10
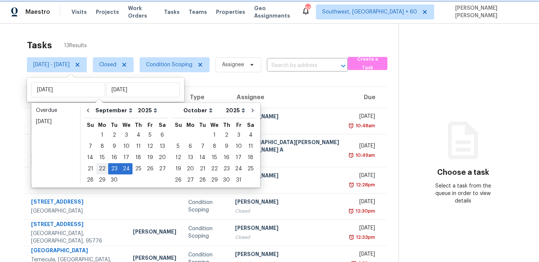
type input "[DATE]"
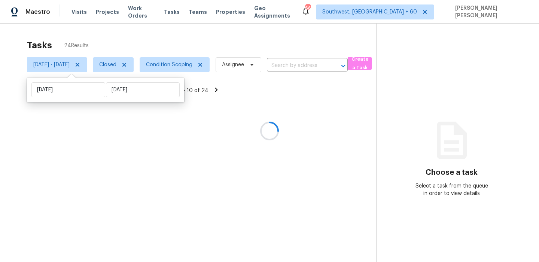
click at [200, 43] on div at bounding box center [269, 131] width 539 height 262
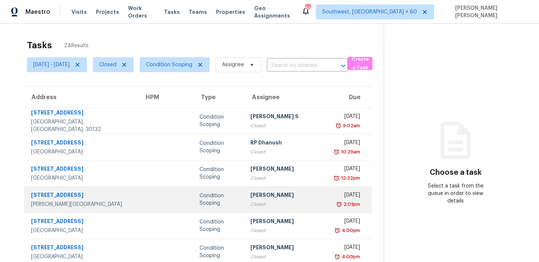
click at [217, 201] on div "Condition Scoping" at bounding box center [219, 199] width 39 height 15
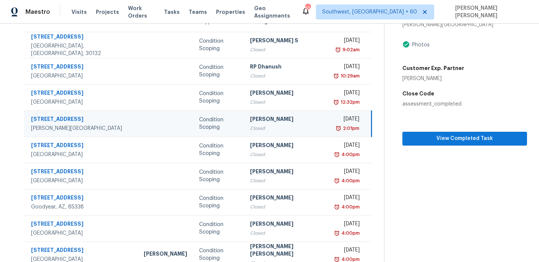
scroll to position [82, 0]
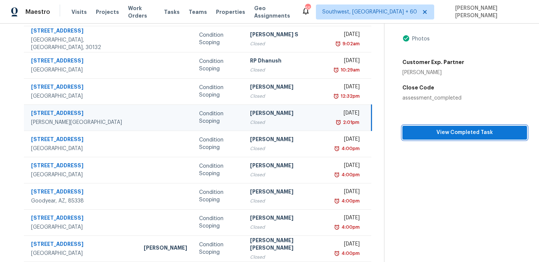
click at [443, 136] on span "View Completed Task" at bounding box center [465, 132] width 113 height 9
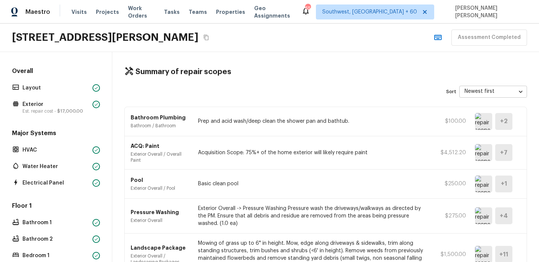
click at [312, 42] on div "[STREET_ADDRESS][PERSON_NAME] Assessment Completed" at bounding box center [269, 38] width 539 height 28
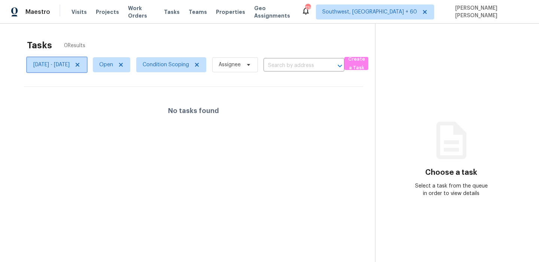
click at [70, 66] on span "[DATE] - [DATE]" at bounding box center [51, 64] width 36 height 7
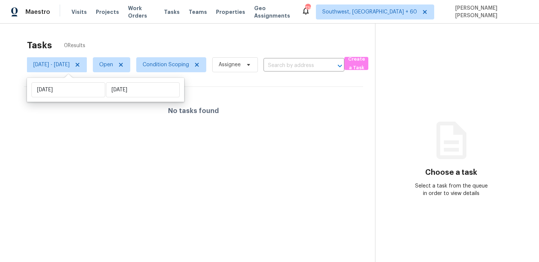
click at [171, 37] on div "Tasks 0 Results" at bounding box center [201, 45] width 348 height 19
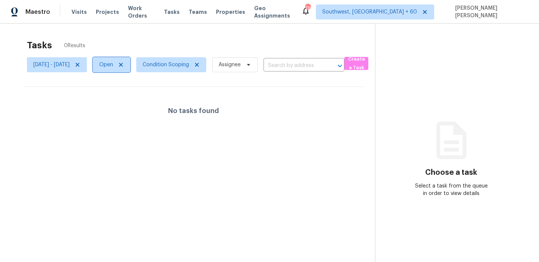
click at [113, 64] on span "Open" at bounding box center [106, 64] width 14 height 7
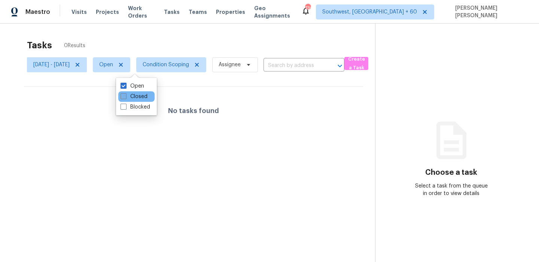
click at [131, 96] on label "Closed" at bounding box center [134, 96] width 27 height 7
click at [126, 96] on input "Closed" at bounding box center [123, 95] width 5 height 5
checkbox input "true"
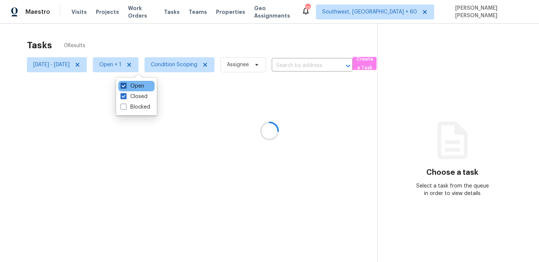
click at [136, 87] on label "Open" at bounding box center [133, 85] width 24 height 7
click at [126, 87] on input "Open" at bounding box center [123, 84] width 5 height 5
checkbox input "false"
click at [169, 47] on div at bounding box center [269, 131] width 539 height 262
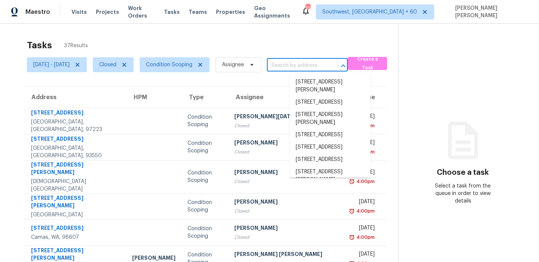
click at [323, 69] on input "text" at bounding box center [297, 66] width 60 height 12
paste input "[STREET_ADDRESS][PERSON_NAME][DEMOGRAPHIC_DATA]""
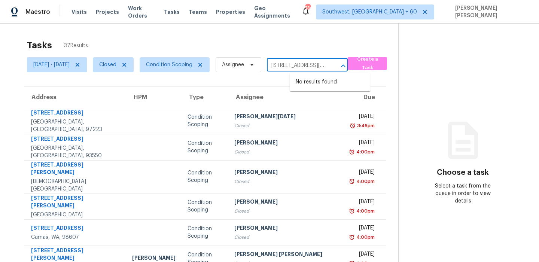
scroll to position [0, 36]
type input "[STREET_ADDRESS][PERSON_NAME][DEMOGRAPHIC_DATA]"
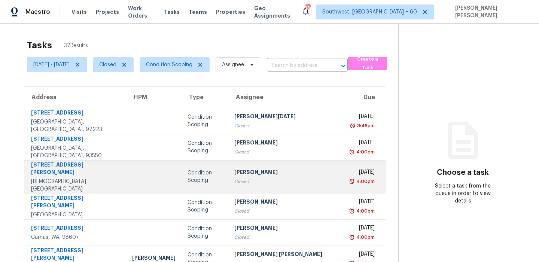
click at [283, 169] on div "[PERSON_NAME]" at bounding box center [287, 173] width 105 height 9
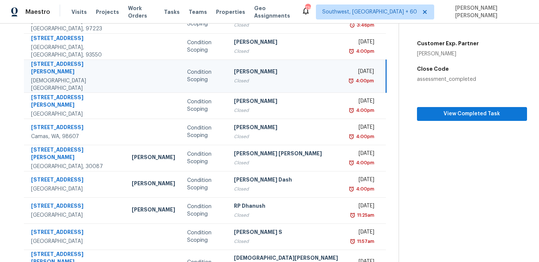
scroll to position [128, 0]
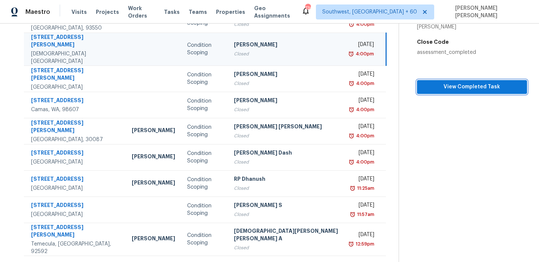
click at [464, 93] on button "View Completed Task" at bounding box center [472, 87] width 110 height 14
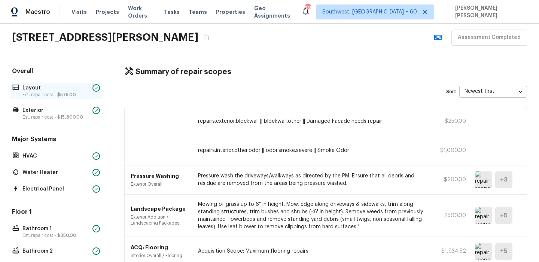
click at [48, 88] on p "Layout" at bounding box center [55, 87] width 67 height 7
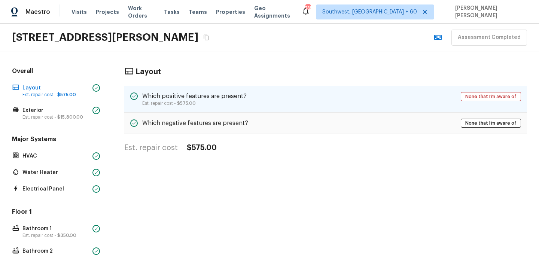
click at [200, 98] on h5 "Which positive features are present?" at bounding box center [194, 96] width 105 height 8
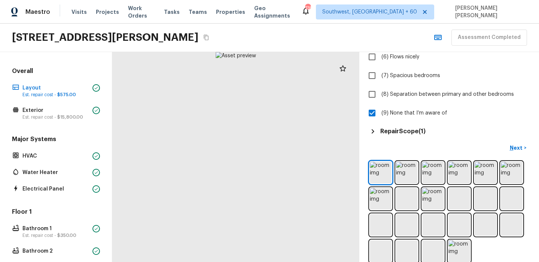
scroll to position [165, 0]
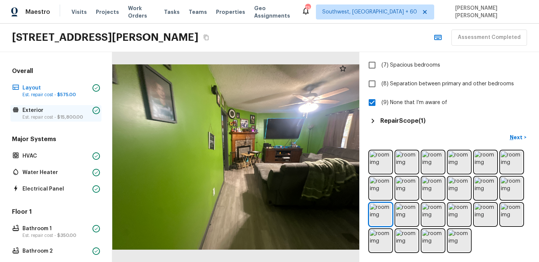
click at [46, 114] on p "Est. repair cost - $15,800.00" at bounding box center [55, 117] width 67 height 6
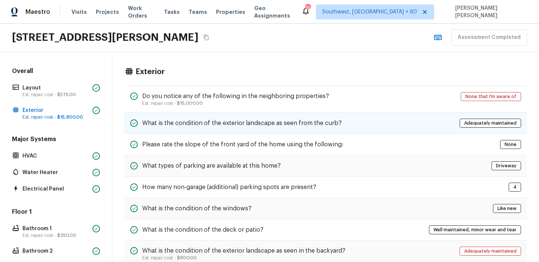
click at [297, 114] on div "What is the condition of the exterior landscape as seen from the curb? Adequate…" at bounding box center [325, 123] width 403 height 21
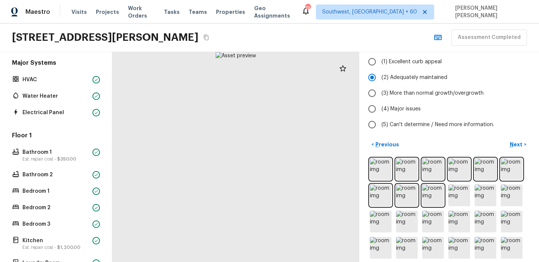
scroll to position [82, 0]
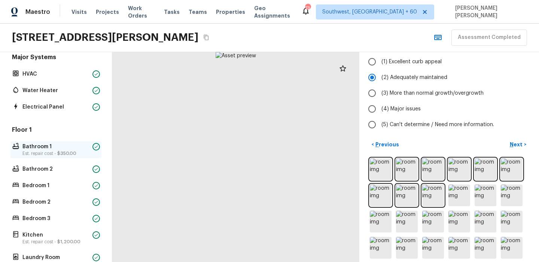
click at [44, 148] on p "Bathroom 1" at bounding box center [55, 146] width 67 height 7
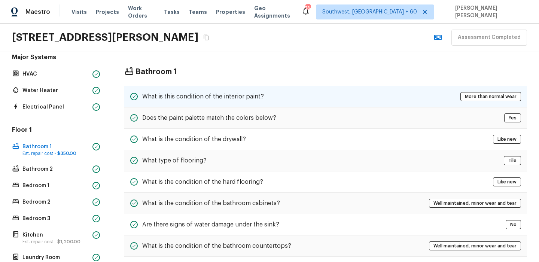
click at [245, 94] on h5 "What is this condition of the interior paint?" at bounding box center [203, 97] width 122 height 8
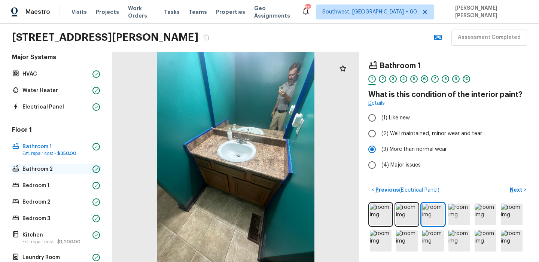
click at [37, 166] on p "Bathroom 2" at bounding box center [55, 169] width 67 height 7
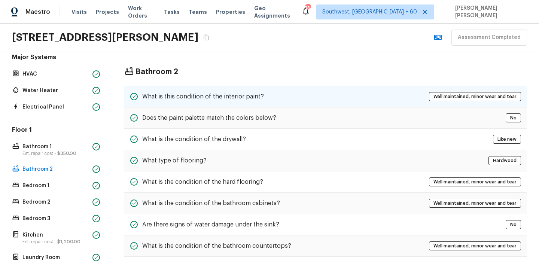
click at [170, 97] on h5 "What is this condition of the interior paint?" at bounding box center [203, 97] width 122 height 8
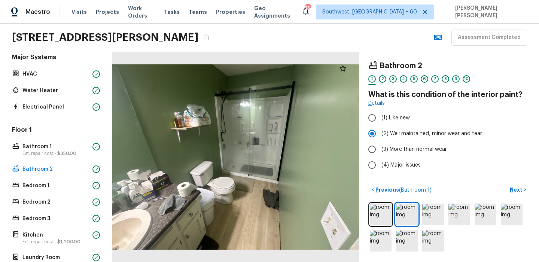
click at [46, 196] on div "Floor 1 Bathroom 1 Est. repair cost - $350.00 Bathroom 2 Bedroom 1 Bedroom 2 Be…" at bounding box center [55, 211] width 91 height 170
click at [50, 187] on p "Bedroom 1" at bounding box center [55, 185] width 67 height 7
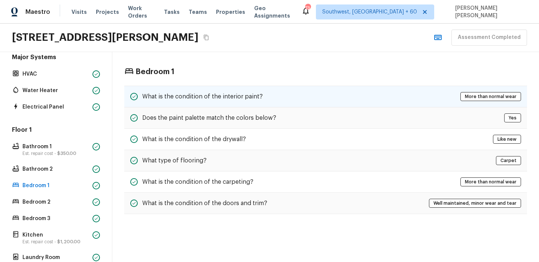
click at [224, 89] on div "What is the condition of the interior paint? More than normal wear" at bounding box center [325, 97] width 403 height 22
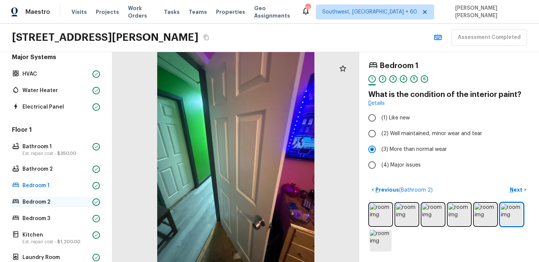
click at [29, 198] on div "Bedroom 2" at bounding box center [55, 202] width 91 height 10
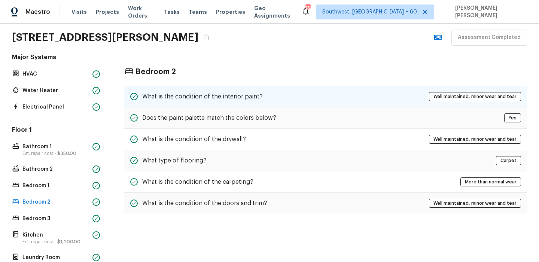
click at [185, 93] on h5 "What is the condition of the interior paint?" at bounding box center [202, 97] width 121 height 8
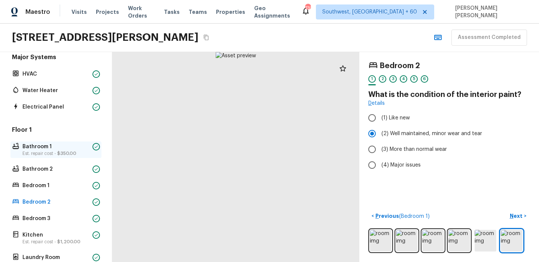
scroll to position [136, 0]
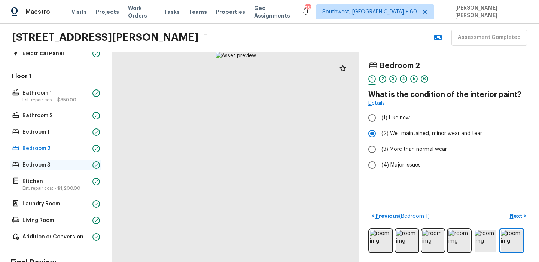
click at [58, 167] on p "Bedroom 3" at bounding box center [55, 164] width 67 height 7
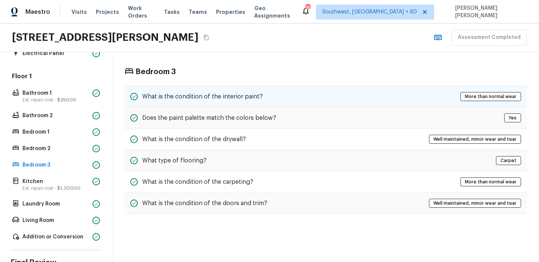
click at [188, 102] on div "What is the condition of the interior paint? More than normal wear" at bounding box center [325, 97] width 403 height 22
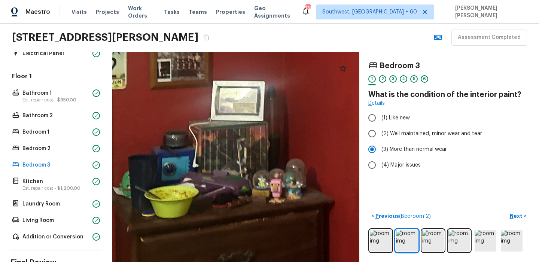
drag, startPoint x: 284, startPoint y: 188, endPoint x: 214, endPoint y: 206, distance: 71.8
click at [214, 206] on div at bounding box center [306, 42] width 902 height 767
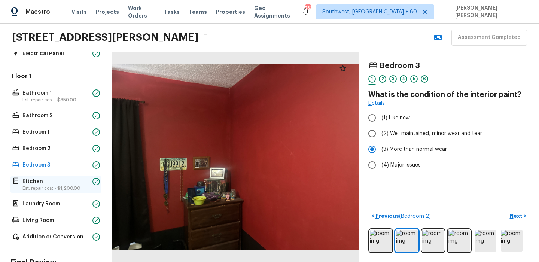
click at [34, 186] on p "Est. repair cost - $1,200.00" at bounding box center [55, 188] width 67 height 6
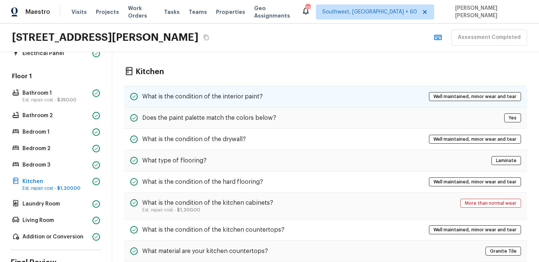
click at [227, 86] on div "What is the condition of the interior paint? Well maintained, minor wear and te…" at bounding box center [325, 97] width 403 height 22
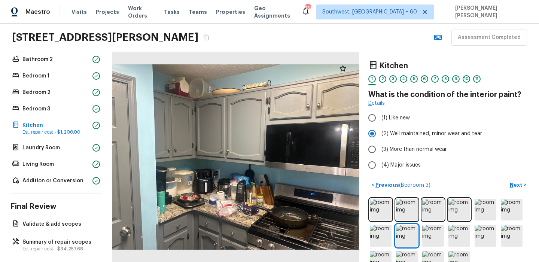
scroll to position [198, 0]
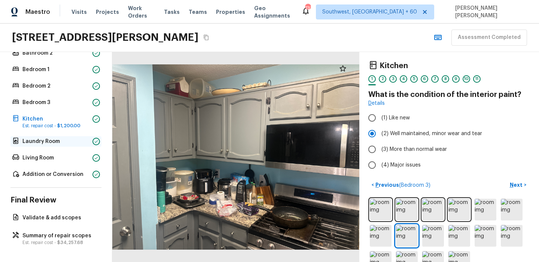
click at [48, 140] on p "Laundry Room" at bounding box center [55, 141] width 67 height 7
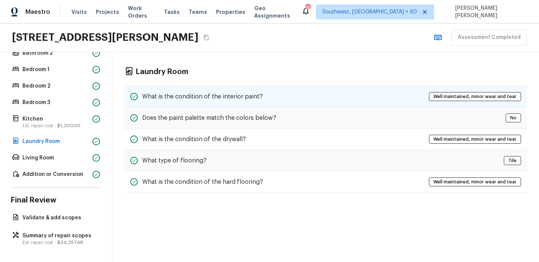
click at [186, 95] on h5 "What is the condition of the interior paint?" at bounding box center [202, 97] width 121 height 8
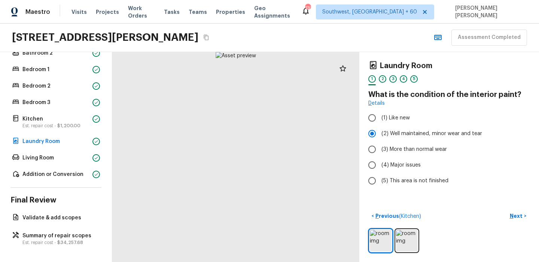
click at [45, 164] on div "Floor 1 Bathroom 1 Est. repair cost - $350.00 Bathroom 2 Bedroom 1 Bedroom 2 Be…" at bounding box center [55, 95] width 91 height 170
click at [44, 161] on p "Living Room" at bounding box center [55, 157] width 67 height 7
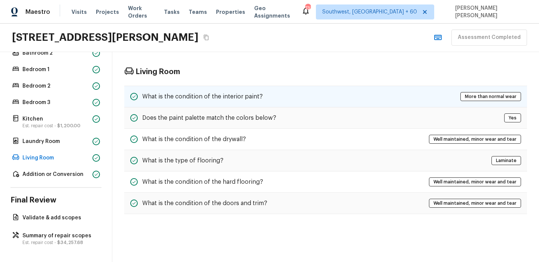
click at [176, 89] on div "What is the condition of the interior paint? More than normal wear" at bounding box center [325, 97] width 403 height 22
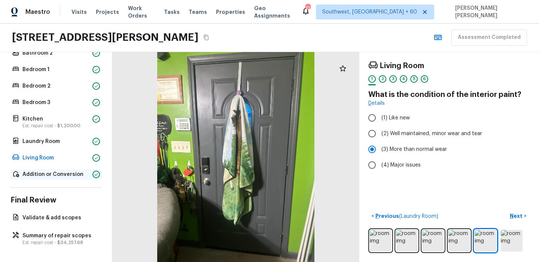
click at [48, 176] on p "Addition or Conversion" at bounding box center [55, 174] width 67 height 7
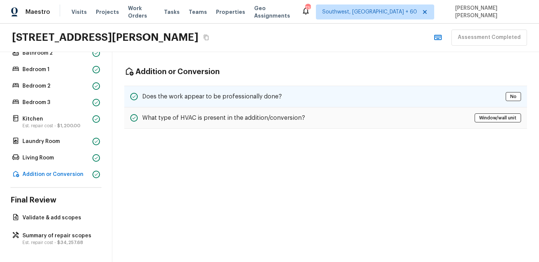
click at [191, 90] on div "Does the work appear to be professionally done? No" at bounding box center [325, 97] width 403 height 22
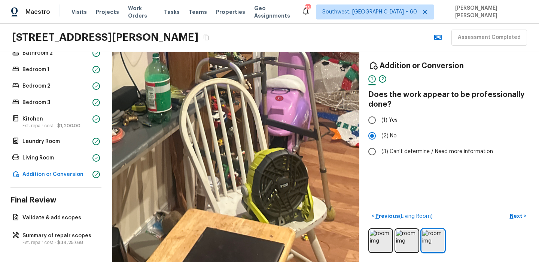
drag, startPoint x: 283, startPoint y: 193, endPoint x: 278, endPoint y: 211, distance: 18.5
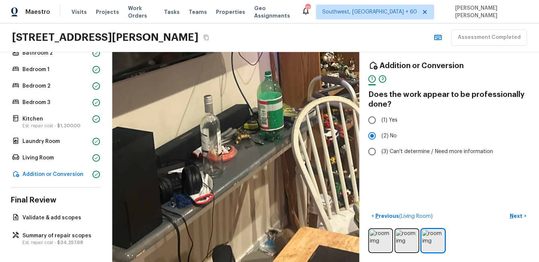
drag, startPoint x: 191, startPoint y: 174, endPoint x: 303, endPoint y: 192, distance: 113.8
click at [303, 192] on div at bounding box center [287, 15] width 752 height 640
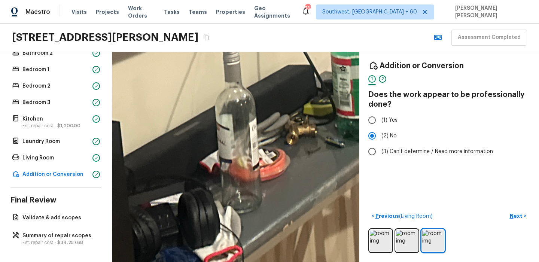
drag, startPoint x: 229, startPoint y: 169, endPoint x: 268, endPoint y: 175, distance: 39.8
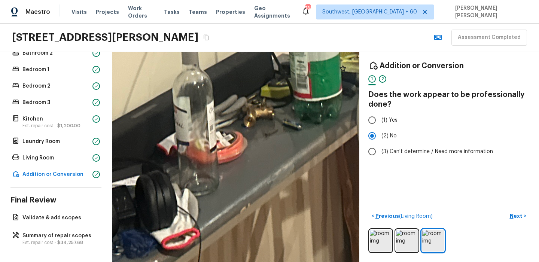
drag, startPoint x: 279, startPoint y: 221, endPoint x: 243, endPoint y: 181, distance: 53.6
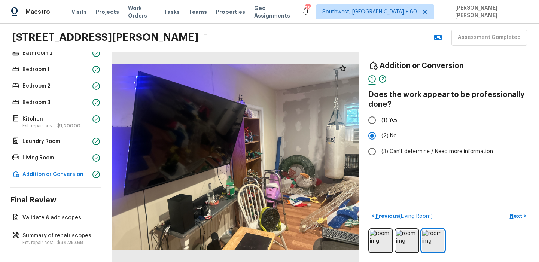
scroll to position [0, 0]
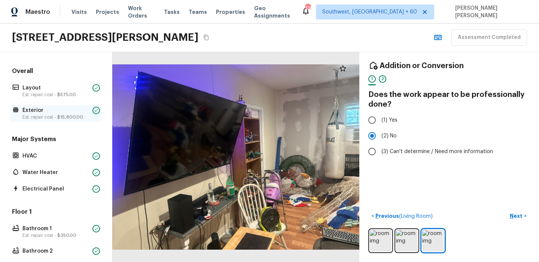
click at [36, 107] on p "Exterior" at bounding box center [55, 110] width 67 height 7
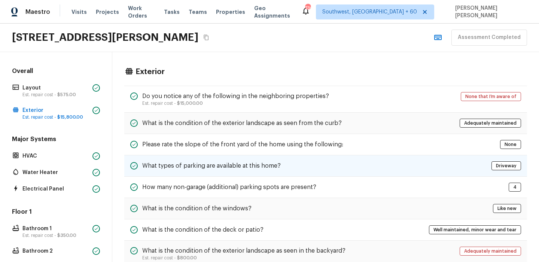
click at [240, 164] on h5 "What types of parking are available at this home?" at bounding box center [211, 166] width 139 height 8
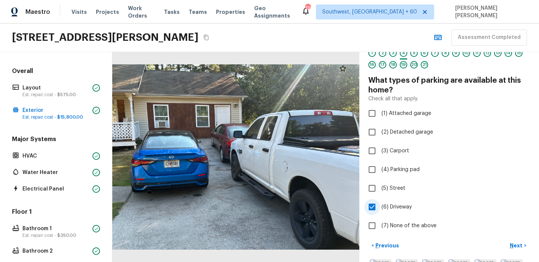
scroll to position [37, 0]
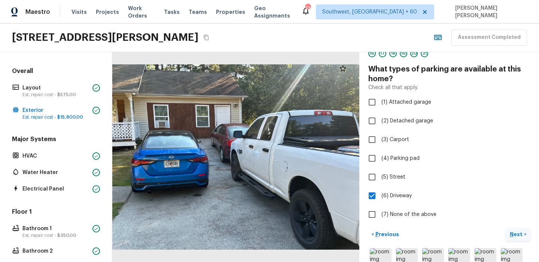
click at [521, 234] on p "Next" at bounding box center [517, 234] width 14 height 7
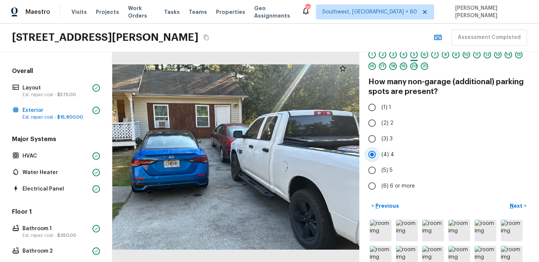
scroll to position [19, 0]
